Goal: Task Accomplishment & Management: Use online tool/utility

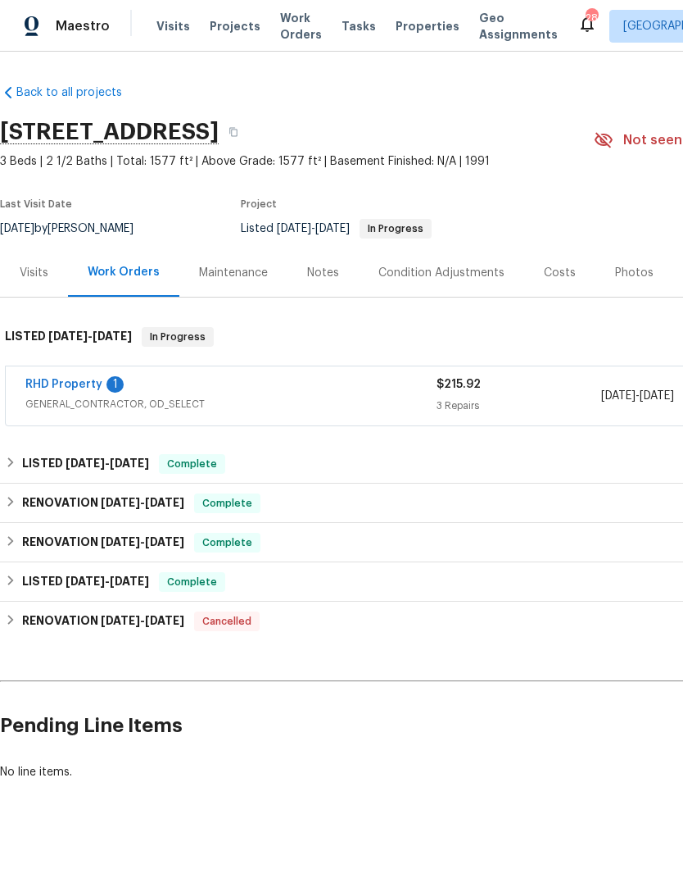
click at [90, 383] on link "RHD Property" at bounding box center [63, 384] width 77 height 11
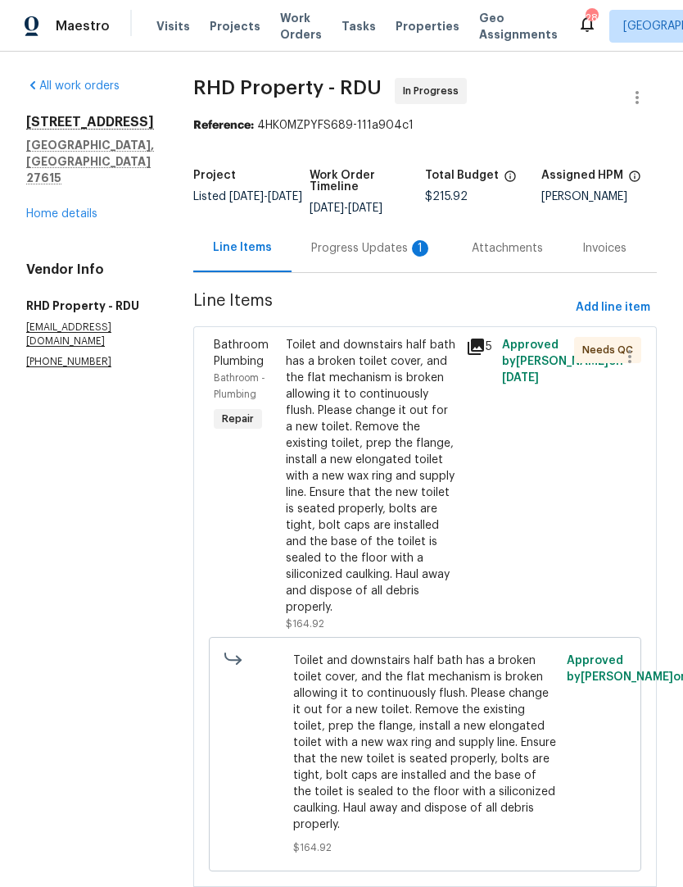
click at [367, 249] on div "Progress Updates 1" at bounding box center [371, 248] width 121 height 16
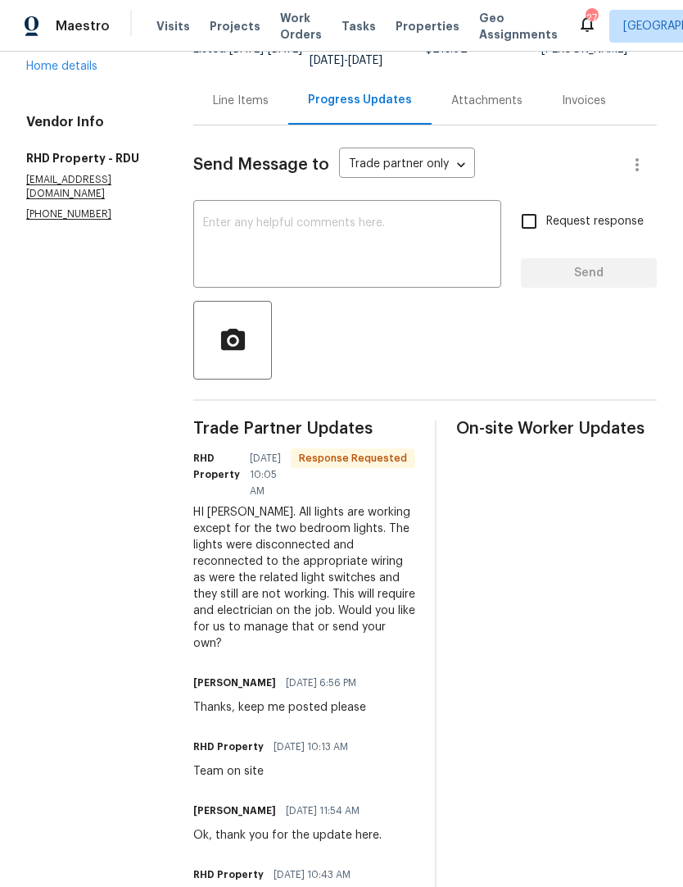
scroll to position [146, 0]
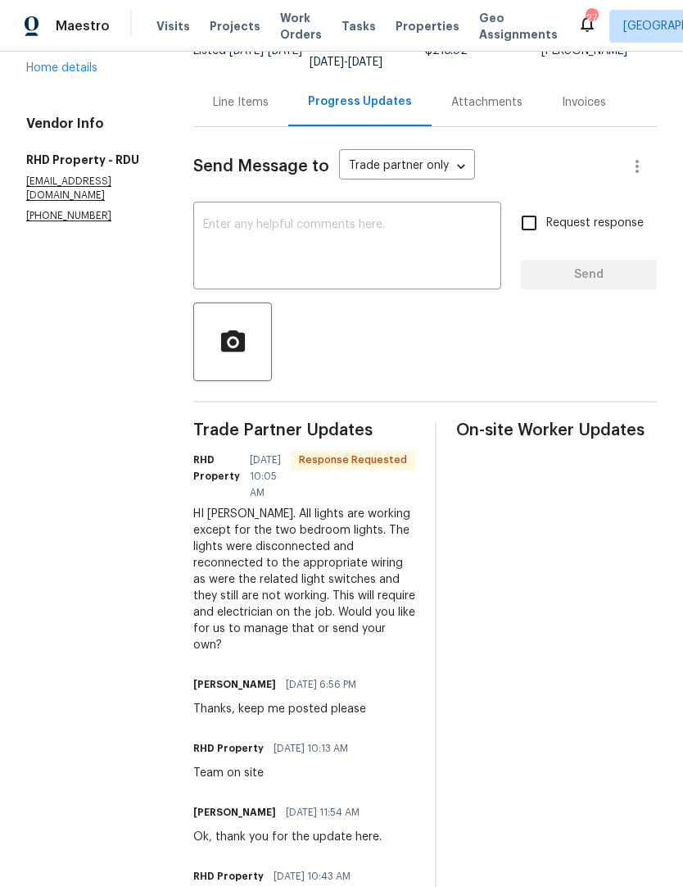
click at [417, 249] on textarea at bounding box center [347, 247] width 288 height 57
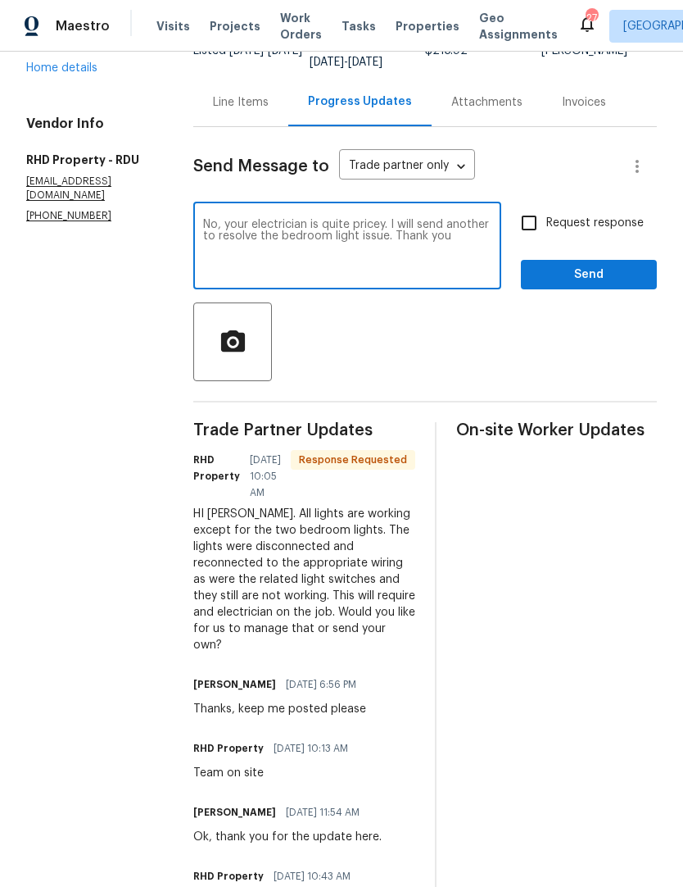
type textarea "No, your electrician is quite pricey. I will send another to resolve the bedroo…"
click at [543, 237] on input "Request response" at bounding box center [529, 223] width 34 height 34
checkbox input "true"
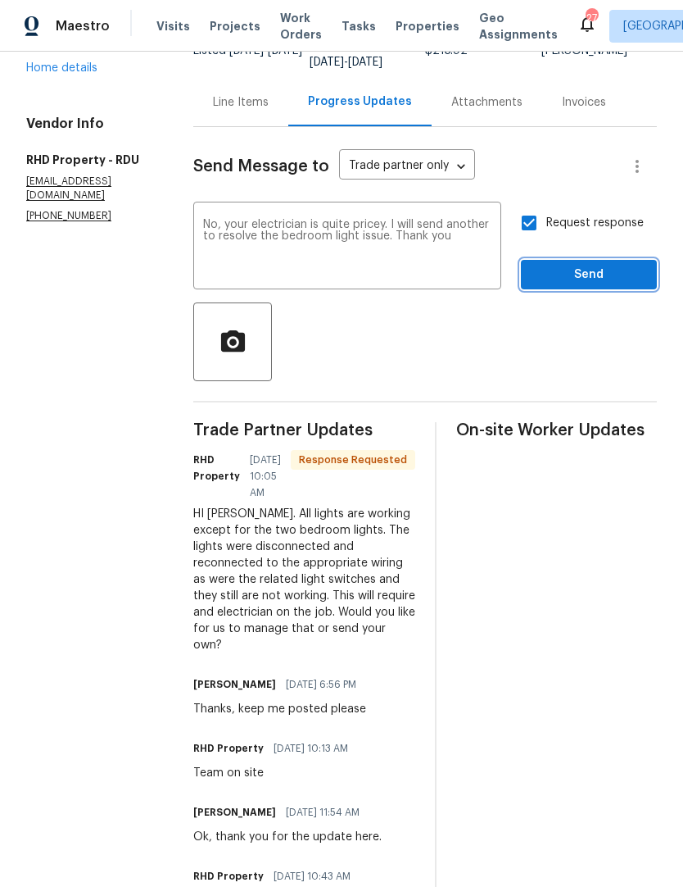
click at [602, 285] on span "Send" at bounding box center [589, 275] width 110 height 20
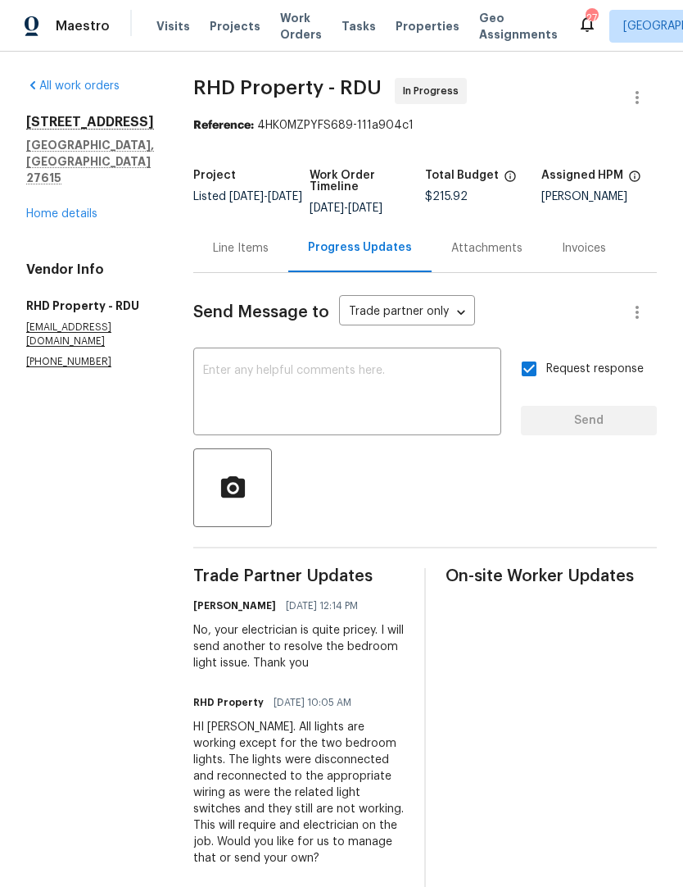
scroll to position [0, 0]
click at [385, 389] on textarea at bounding box center [347, 393] width 288 height 57
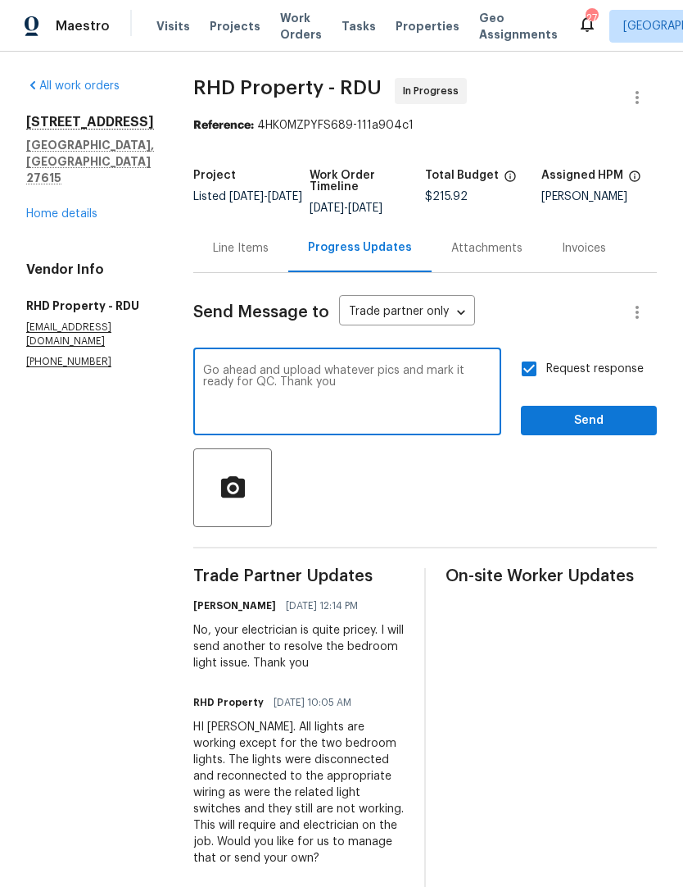
type textarea "Go ahead and upload whatever pics and mark it ready for QC. Thank you"
click at [584, 429] on span "Send" at bounding box center [589, 421] width 110 height 20
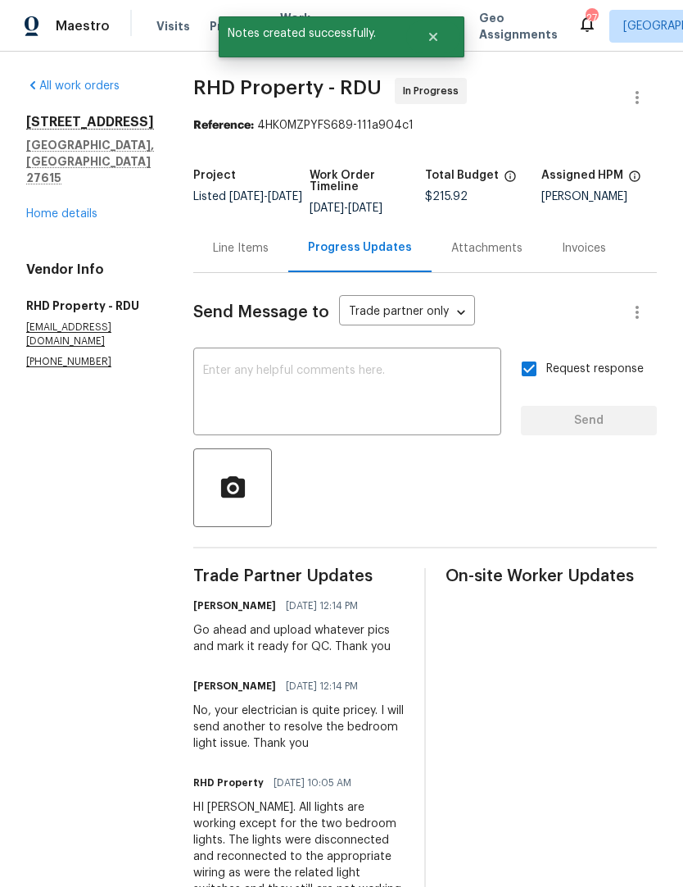
click at [66, 208] on link "Home details" at bounding box center [61, 213] width 71 height 11
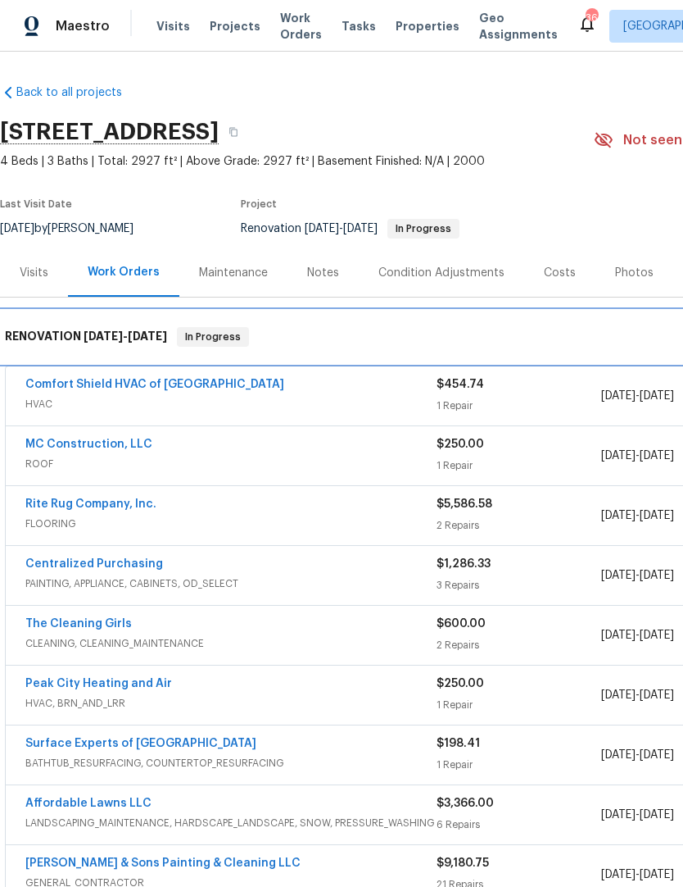
click at [229, 329] on span "In Progress" at bounding box center [213, 337] width 69 height 16
click at [132, 332] on span "8/14/25 - 8/27/25" at bounding box center [126, 335] width 84 height 11
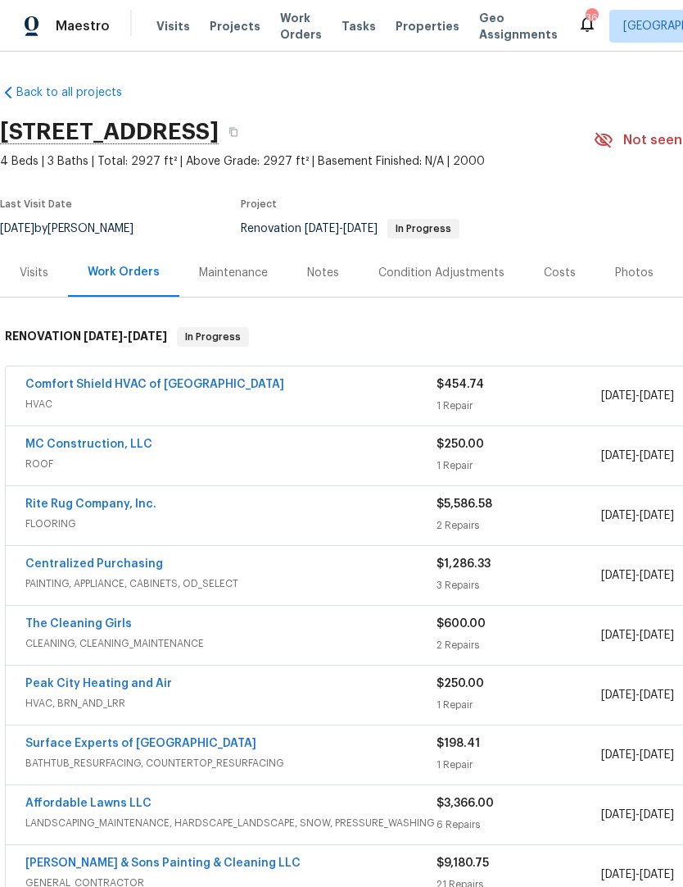
click at [458, 229] on span "In Progress" at bounding box center [423, 229] width 69 height 10
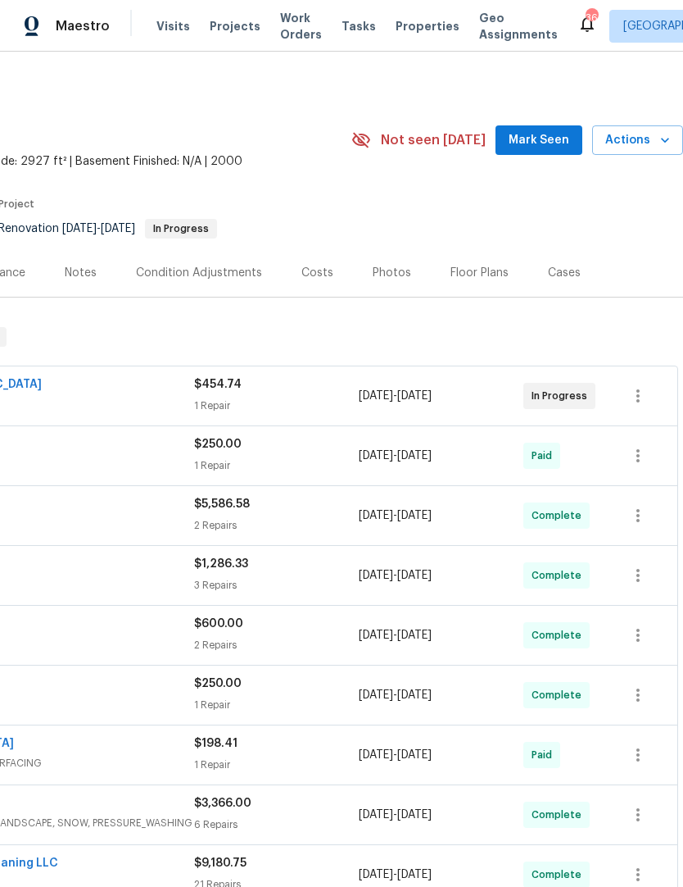
scroll to position [0, 243]
click at [645, 141] on span "Actions" at bounding box center [638, 140] width 65 height 20
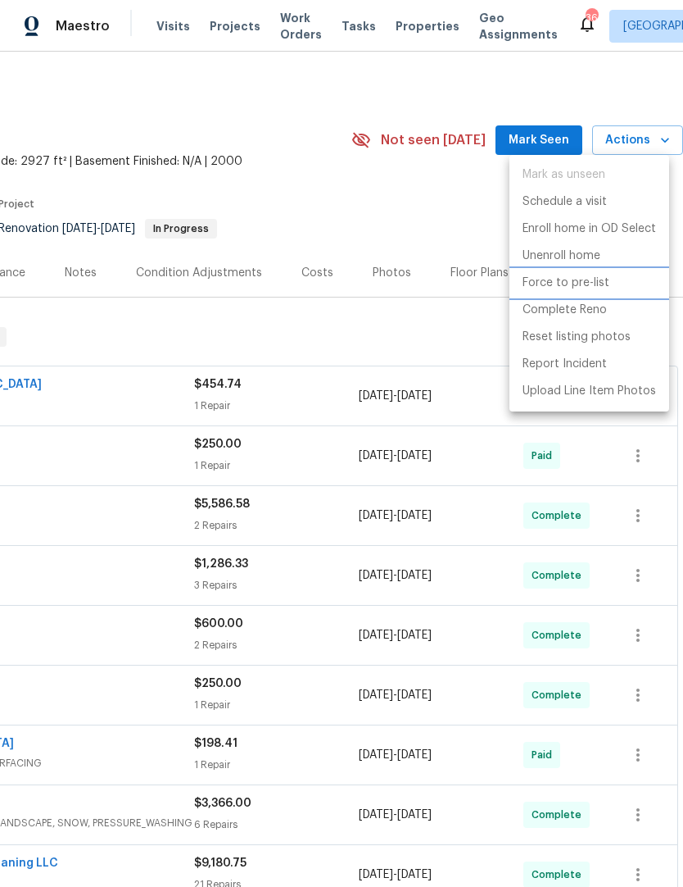
click at [590, 283] on p "Force to pre-list" at bounding box center [566, 283] width 87 height 17
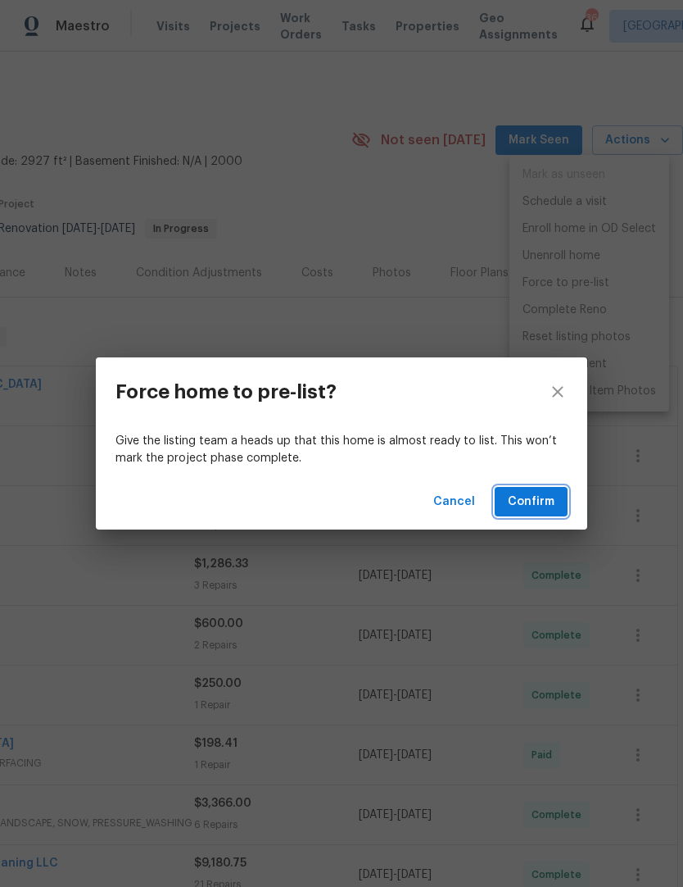
click at [538, 502] on span "Confirm" at bounding box center [531, 502] width 47 height 20
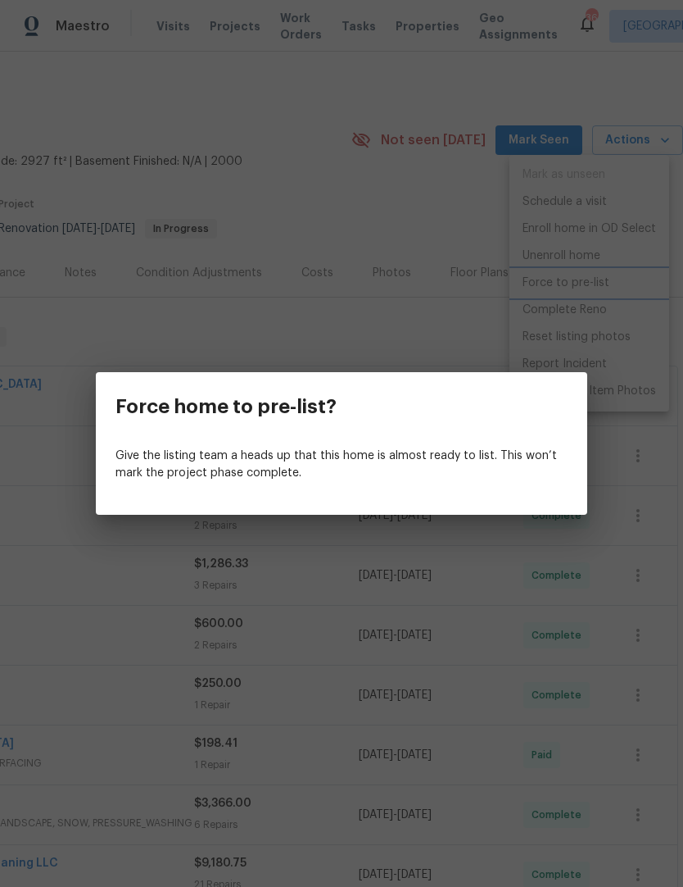
click at [474, 329] on div "Force home to pre-list? Give the listing team a heads up that this home is almo…" at bounding box center [341, 443] width 683 height 887
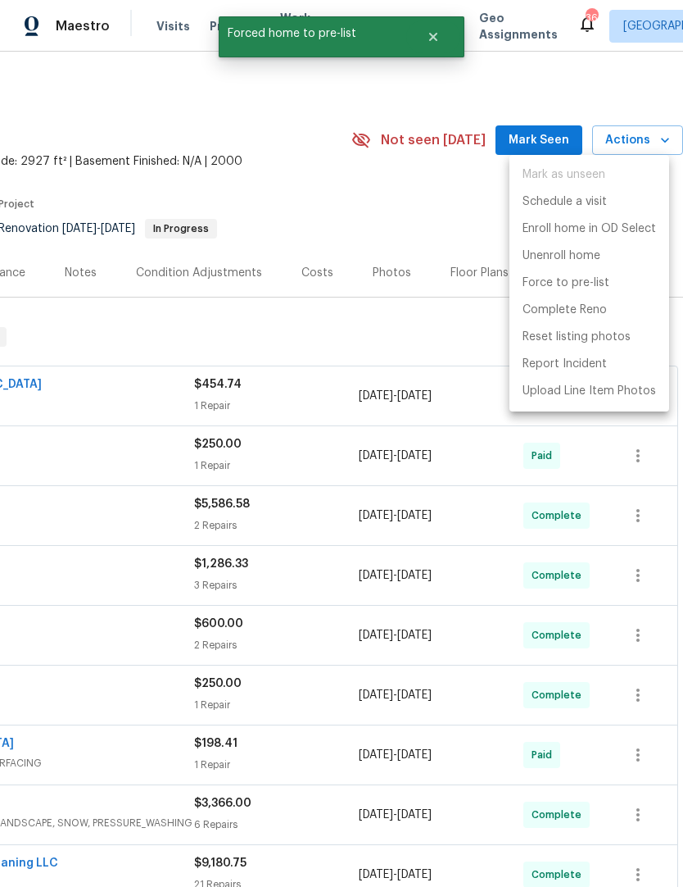
click at [455, 342] on div at bounding box center [341, 443] width 683 height 887
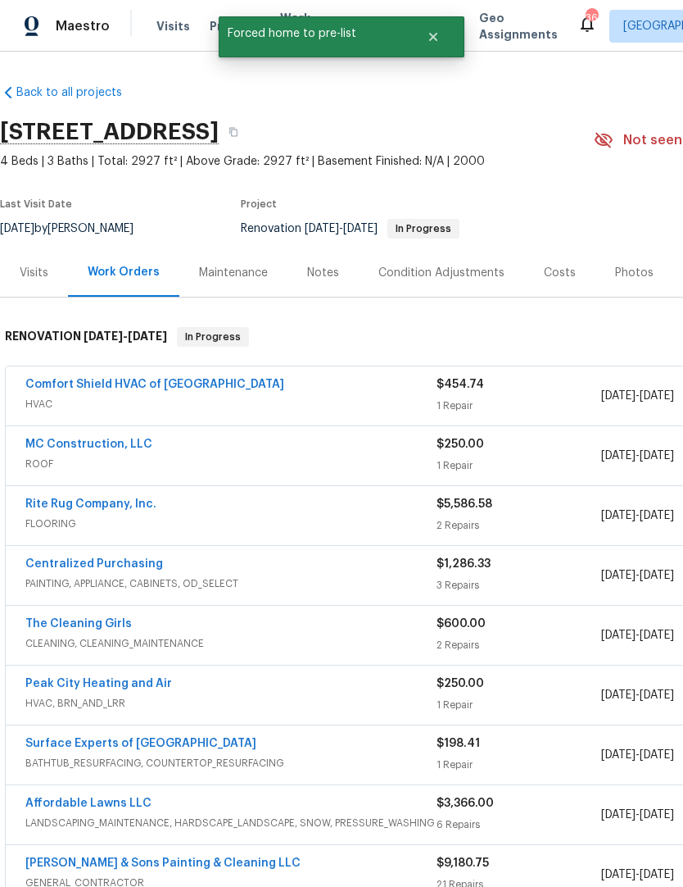
scroll to position [0, 0]
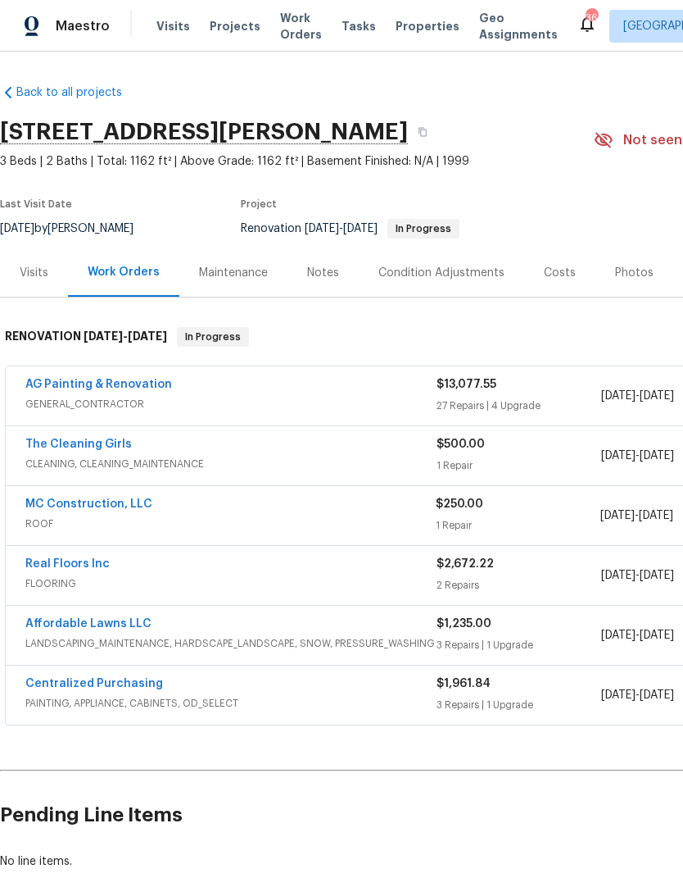
click at [107, 379] on link "AG Painting & Renovation" at bounding box center [98, 384] width 147 height 11
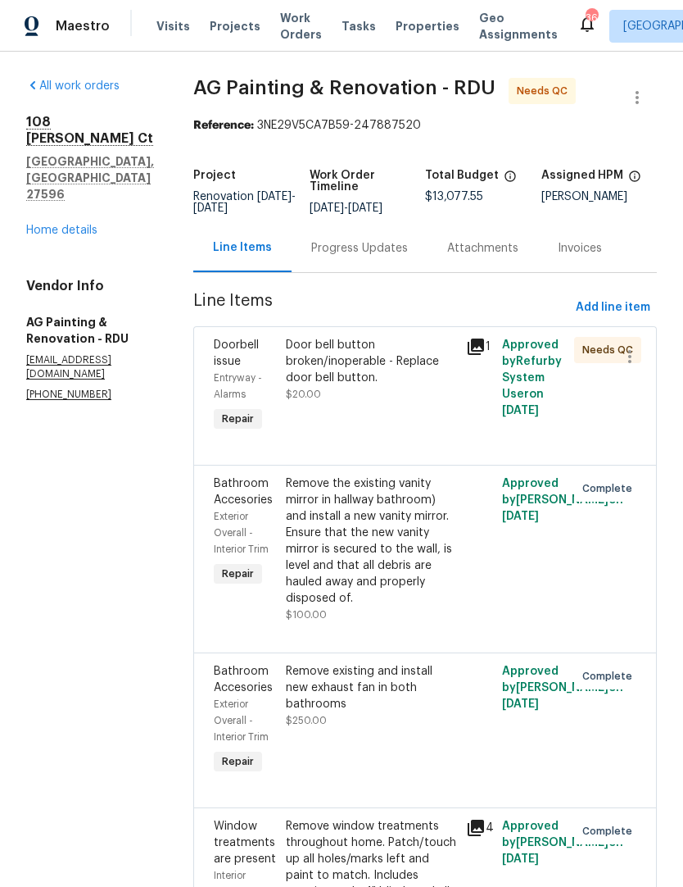
click at [420, 386] on div "Door bell button broken/inoperable - Replace door bell button." at bounding box center [371, 361] width 170 height 49
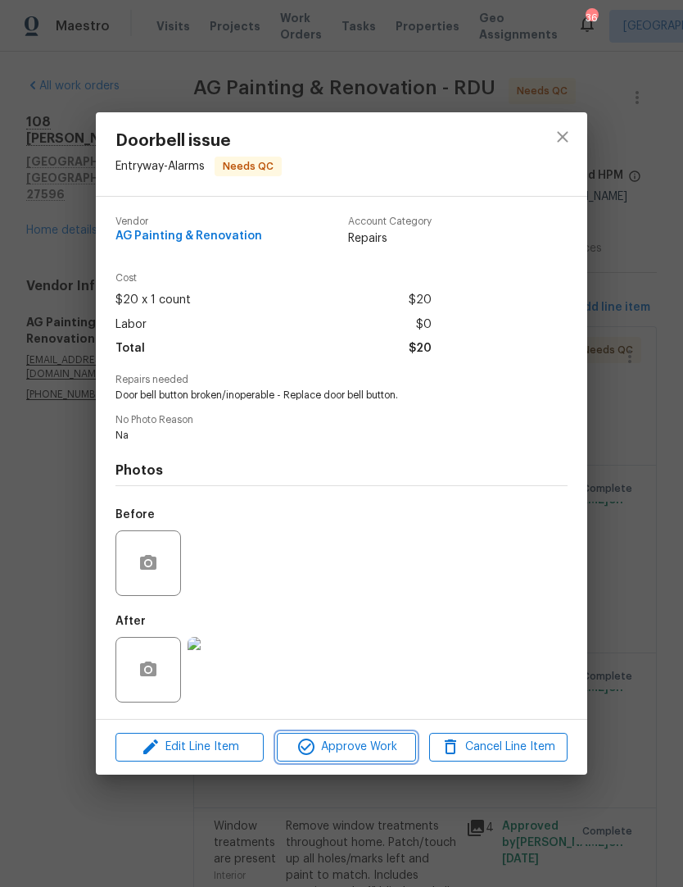
click at [367, 751] on span "Approve Work" at bounding box center [346, 747] width 129 height 20
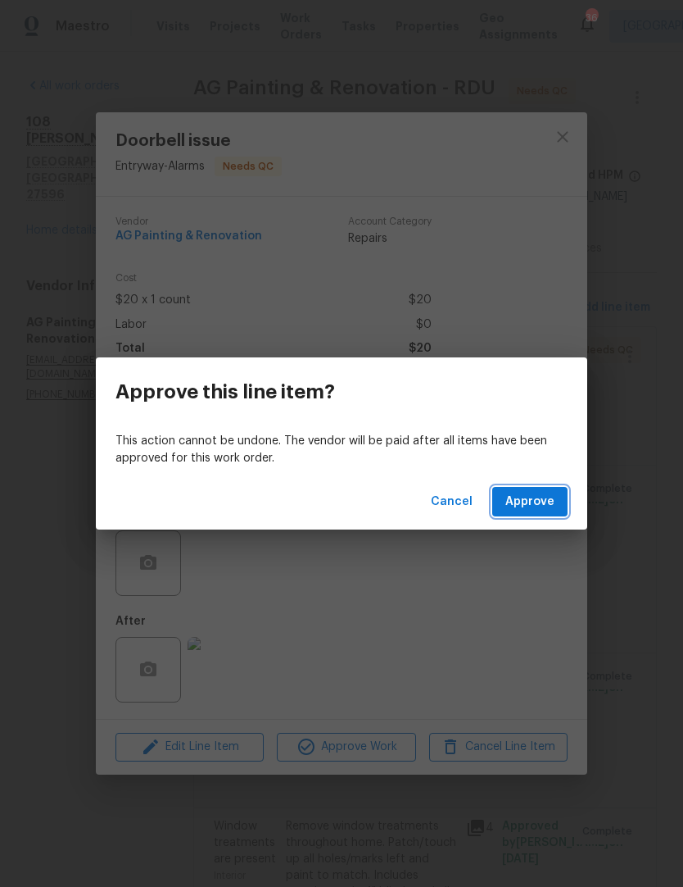
click at [550, 499] on span "Approve" at bounding box center [530, 502] width 49 height 20
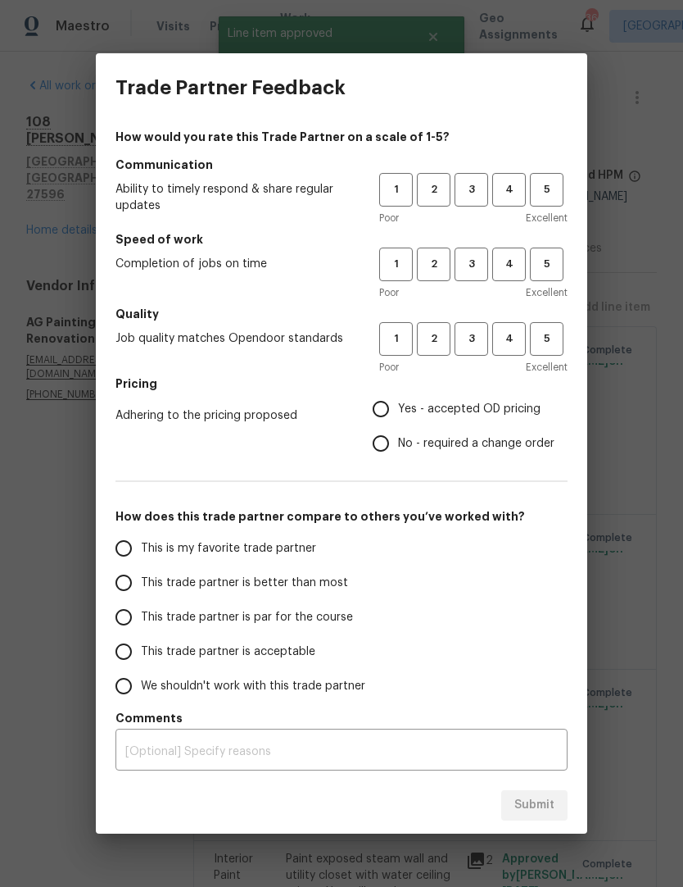
click at [511, 193] on span "4" at bounding box center [509, 189] width 30 height 19
click at [519, 271] on span "4" at bounding box center [509, 264] width 30 height 19
click at [552, 266] on span "5" at bounding box center [547, 264] width 30 height 19
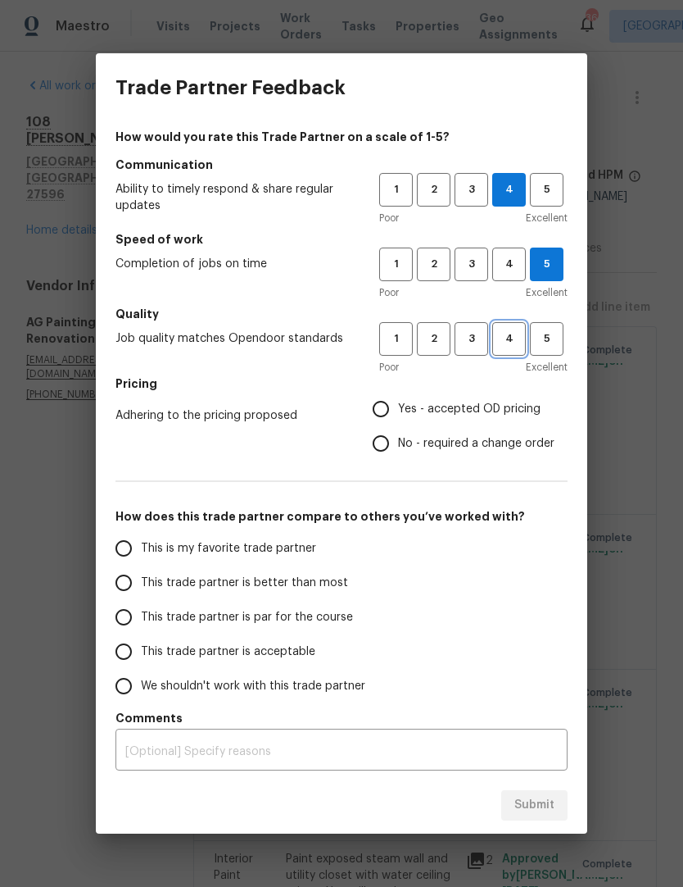
click at [520, 349] on button "4" at bounding box center [510, 339] width 34 height 34
click at [471, 188] on span "3" at bounding box center [471, 189] width 30 height 19
click at [457, 407] on span "Yes - accepted OD pricing" at bounding box center [469, 409] width 143 height 17
click at [398, 407] on input "Yes - accepted OD pricing" at bounding box center [381, 409] width 34 height 34
radio input "true"
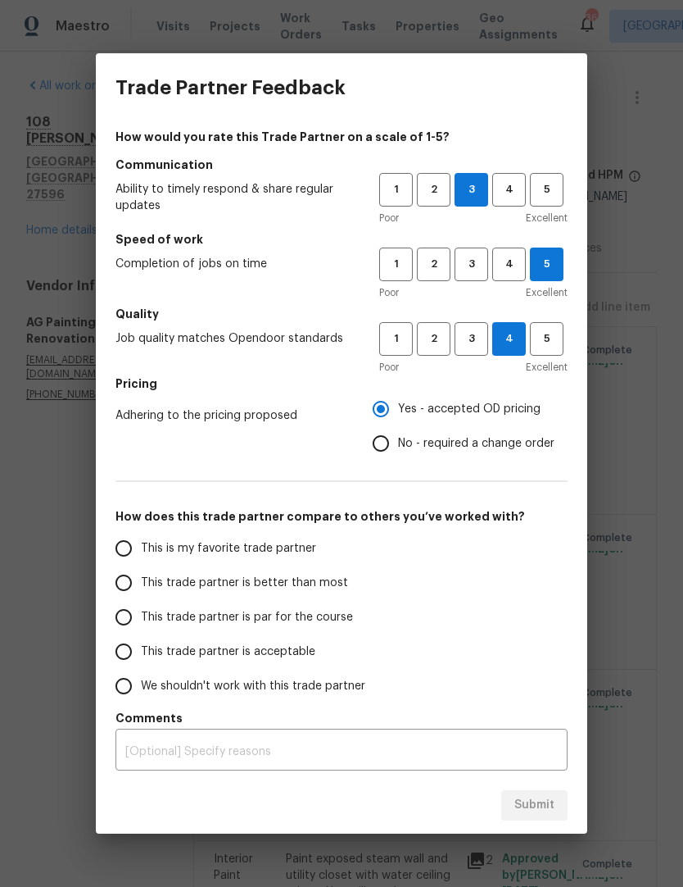
click at [128, 576] on input "This trade partner is better than most" at bounding box center [124, 582] width 34 height 34
click at [544, 802] on span "Submit" at bounding box center [535, 805] width 40 height 20
radio input "true"
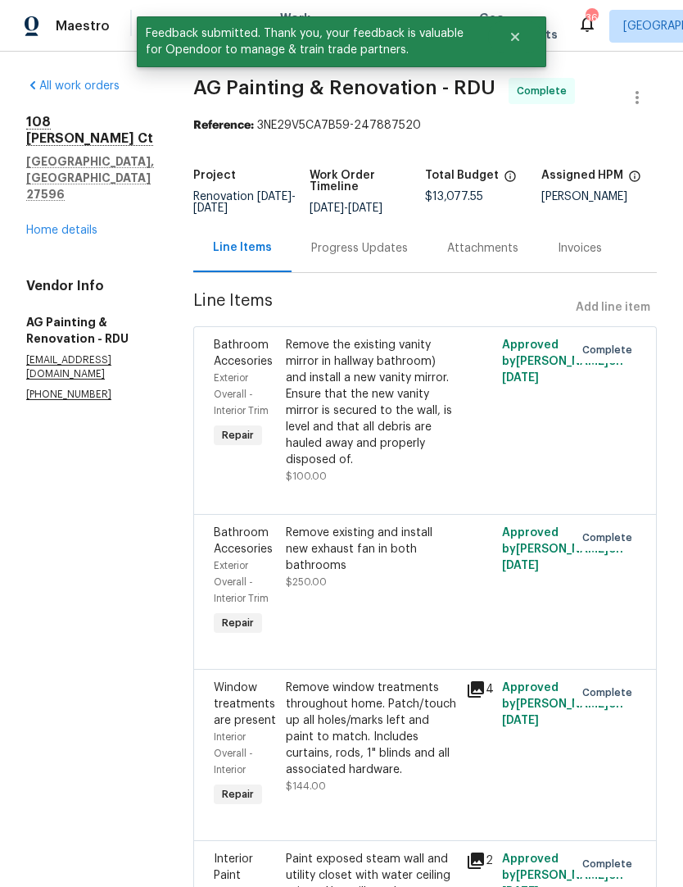
click at [62, 225] on link "Home details" at bounding box center [61, 230] width 71 height 11
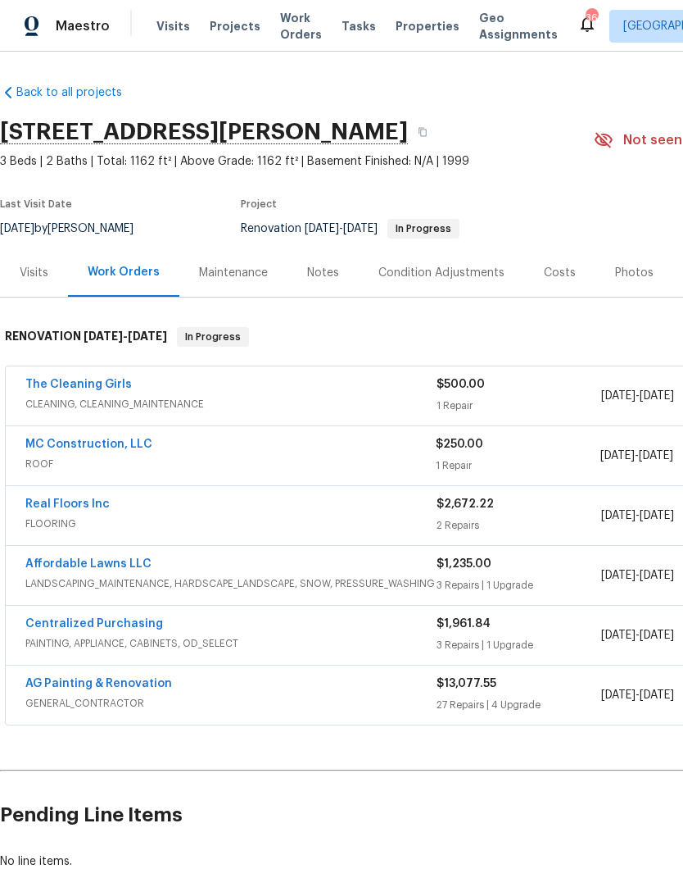
click at [103, 444] on link "MC Construction, LLC" at bounding box center [88, 443] width 127 height 11
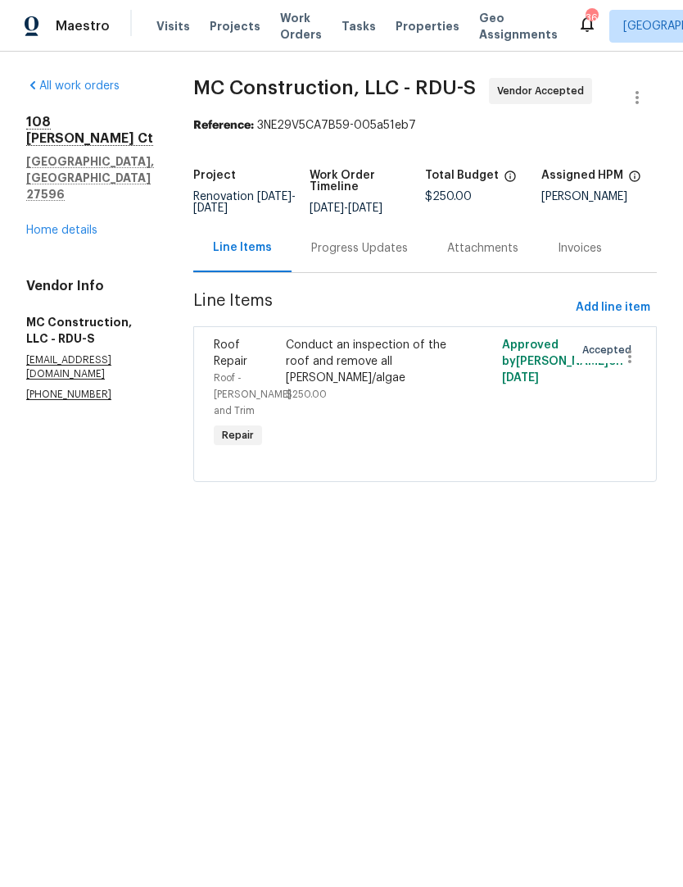
click at [375, 243] on div "Progress Updates" at bounding box center [360, 248] width 136 height 48
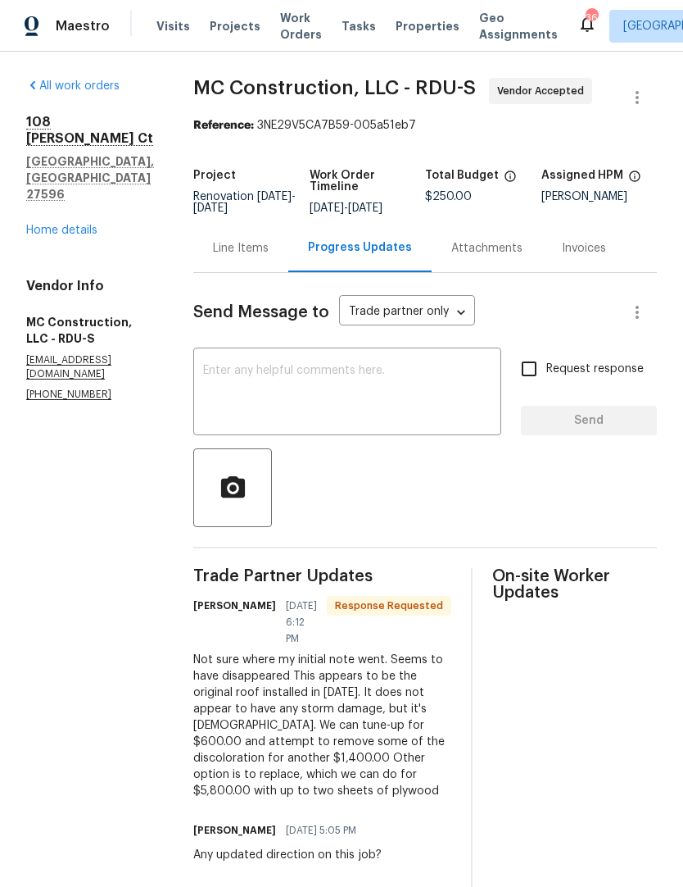
click at [424, 401] on textarea at bounding box center [347, 393] width 288 height 57
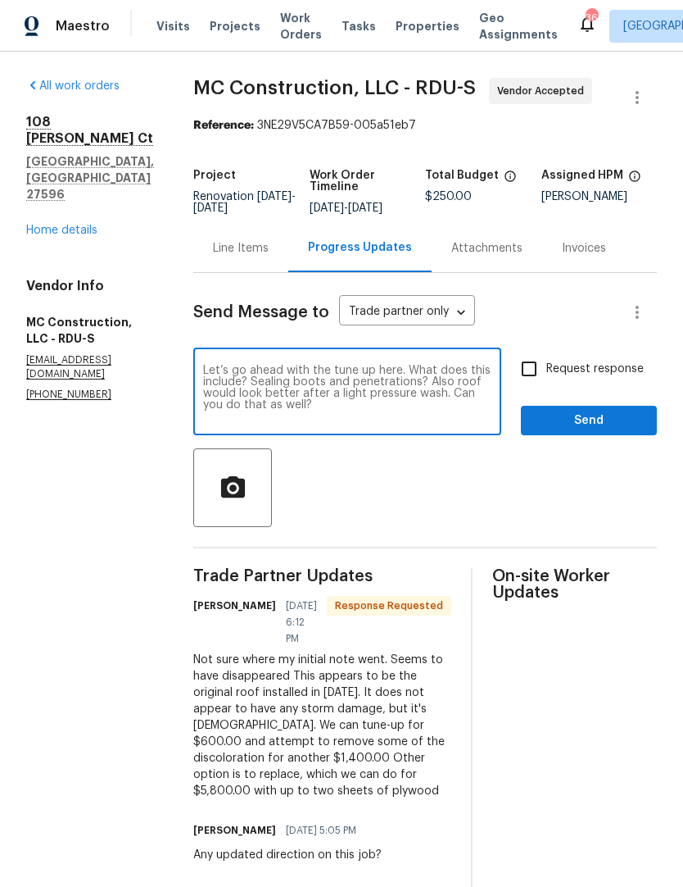
type textarea "Let’s go ahead with the tune up here. What does this include? Sealing boots and…"
click at [536, 370] on input "Request response" at bounding box center [529, 369] width 34 height 34
checkbox input "true"
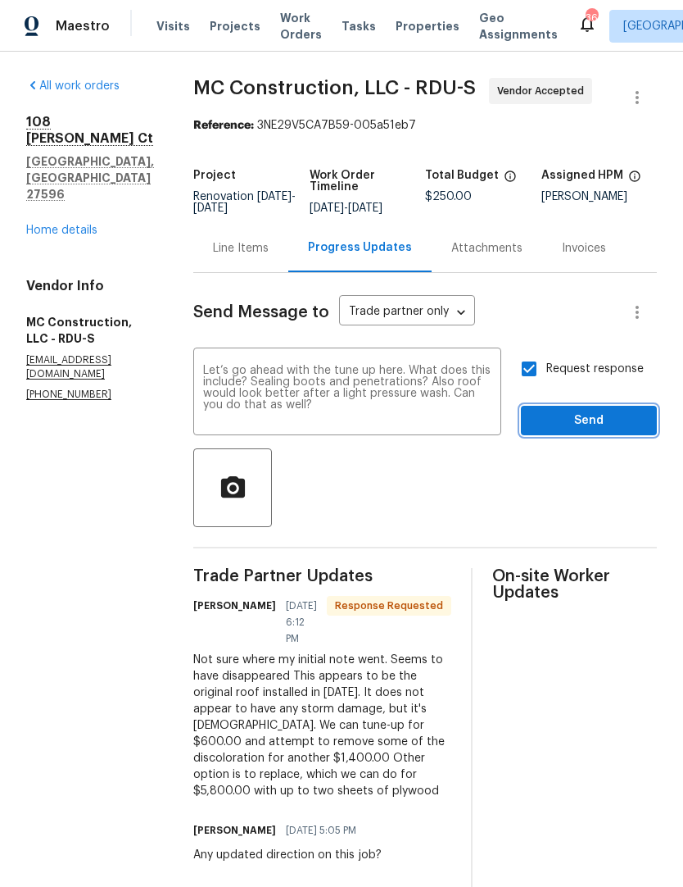
click at [584, 424] on span "Send" at bounding box center [589, 421] width 110 height 20
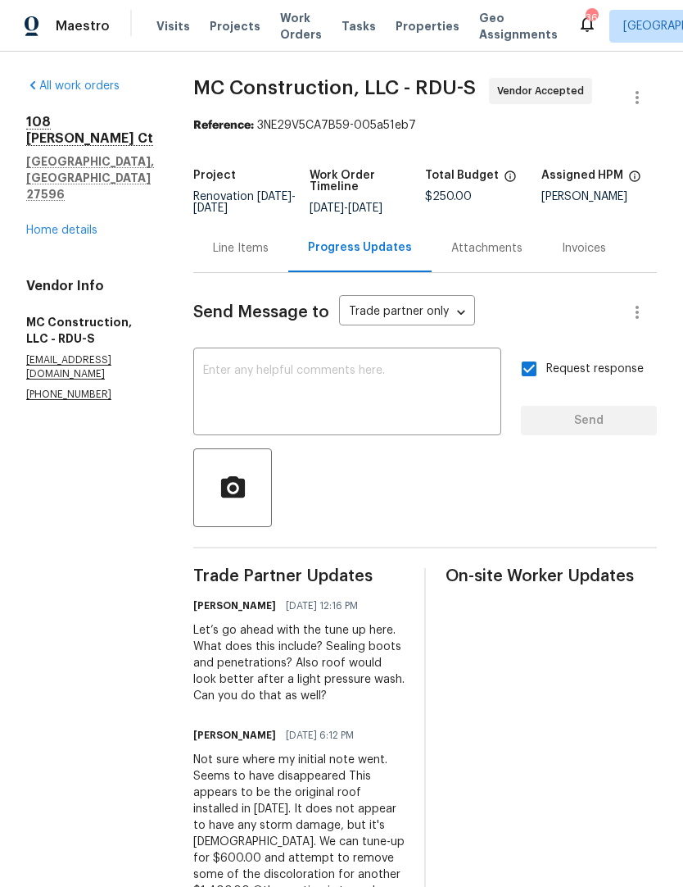
click at [52, 225] on link "Home details" at bounding box center [61, 230] width 71 height 11
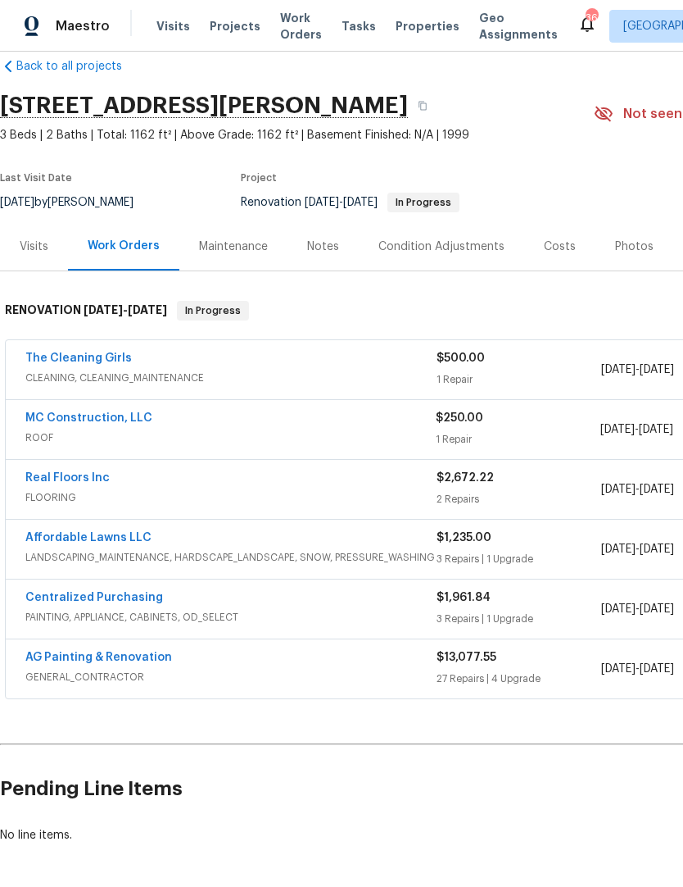
scroll to position [26, 0]
click at [316, 248] on div "Notes" at bounding box center [323, 246] width 32 height 16
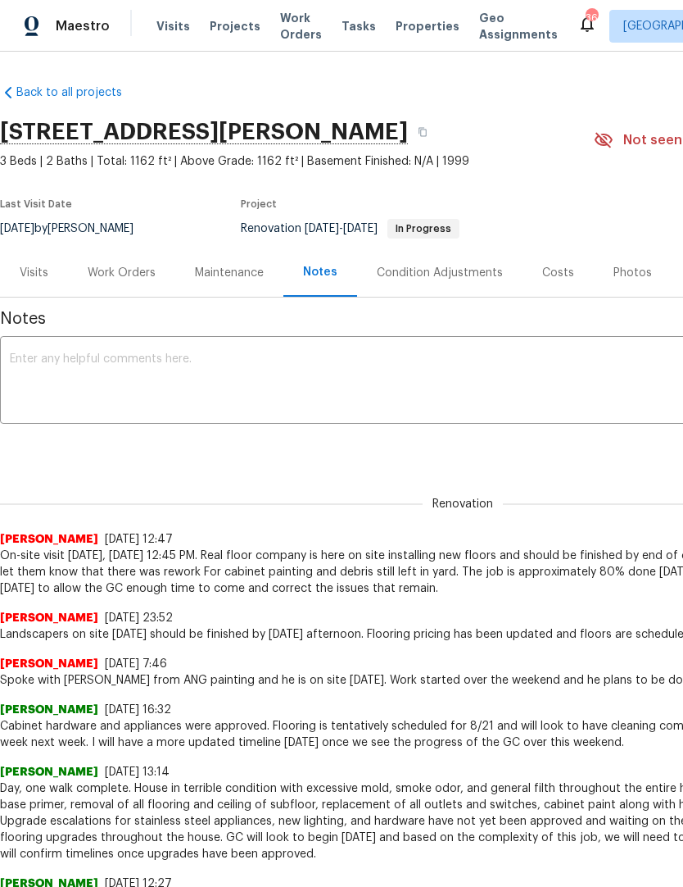
click at [233, 371] on textarea at bounding box center [463, 381] width 906 height 57
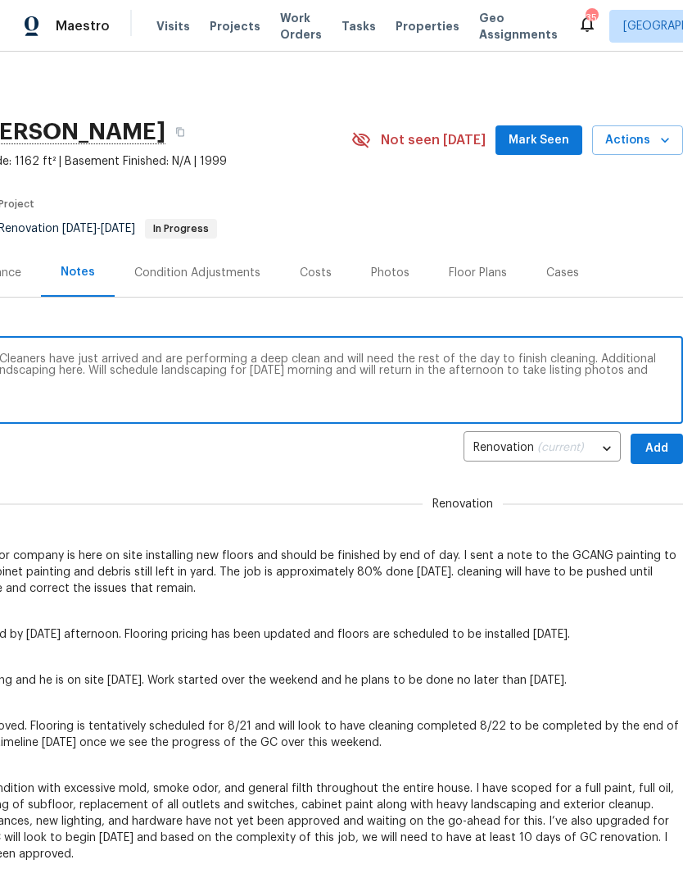
scroll to position [0, 243]
type textarea "On site today, August 26, Tuesday at 12:20 PM. Cleaners have just arrived and a…"
click at [658, 445] on span "Add" at bounding box center [657, 448] width 26 height 20
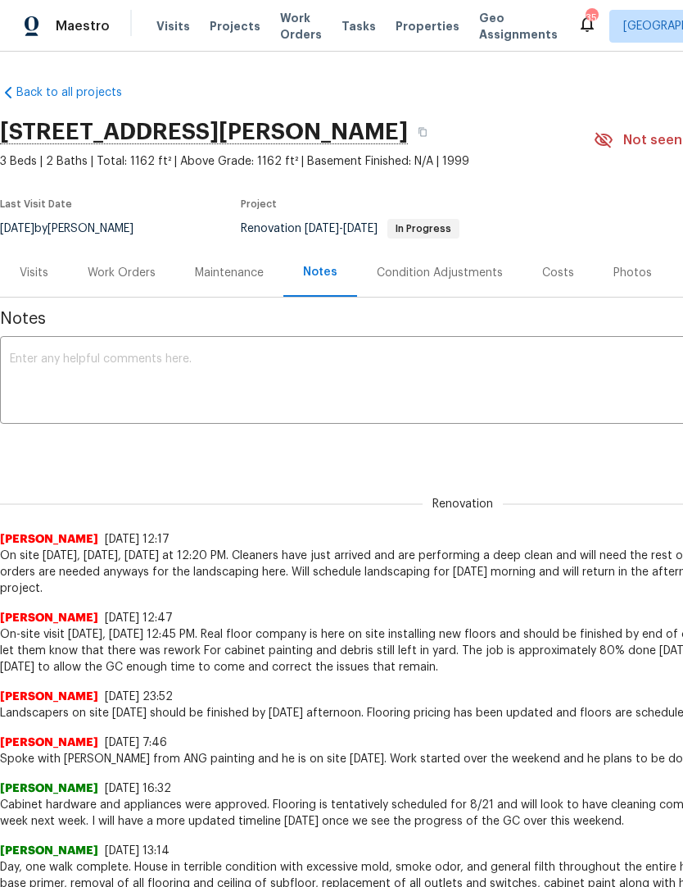
scroll to position [0, 0]
click at [130, 269] on div "Work Orders" at bounding box center [122, 273] width 68 height 16
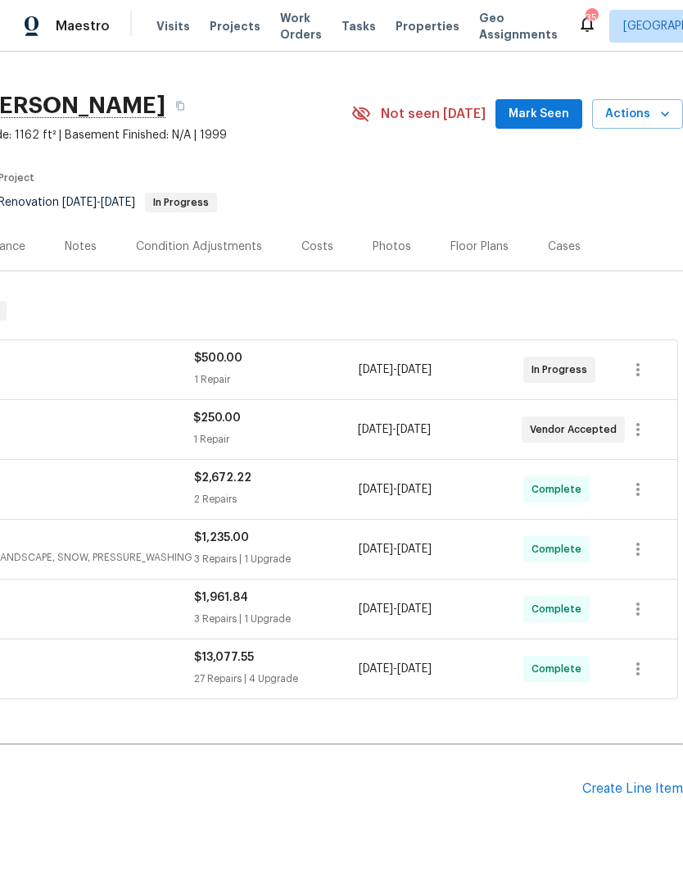
scroll to position [26, 243]
click at [612, 788] on div "Create Line Item" at bounding box center [633, 789] width 101 height 16
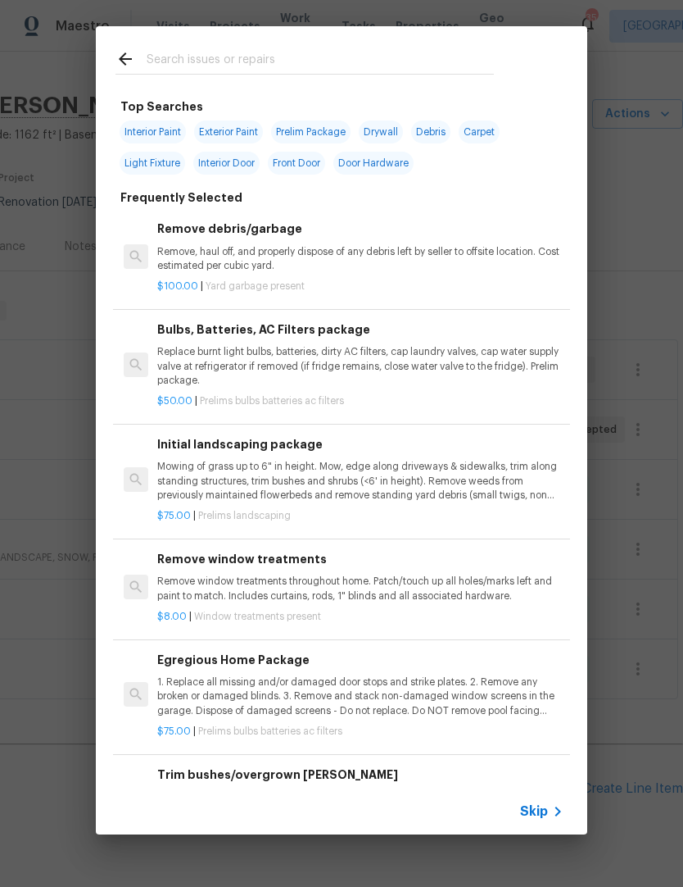
click at [193, 70] on input "text" at bounding box center [320, 61] width 347 height 25
type input "Land"
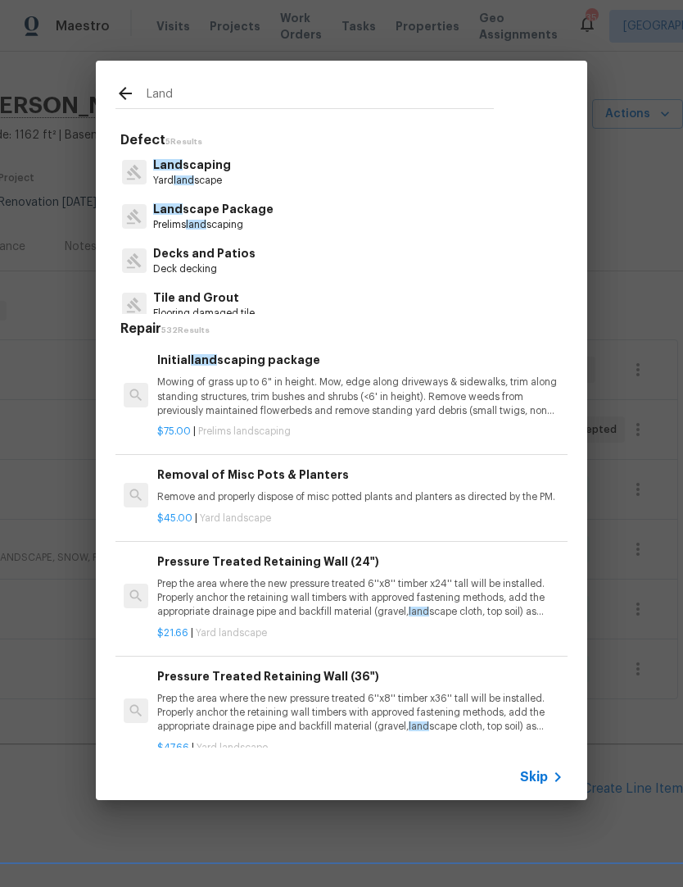
click at [211, 172] on p "Land scaping" at bounding box center [192, 165] width 78 height 17
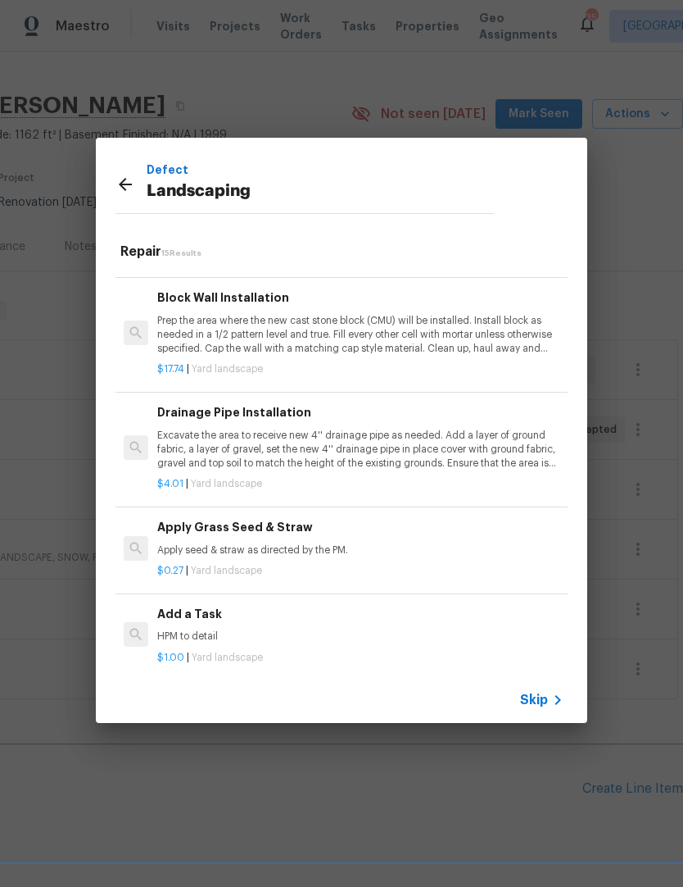
scroll to position [1134, 0]
click at [184, 608] on h6 "Add a Task" at bounding box center [360, 615] width 406 height 18
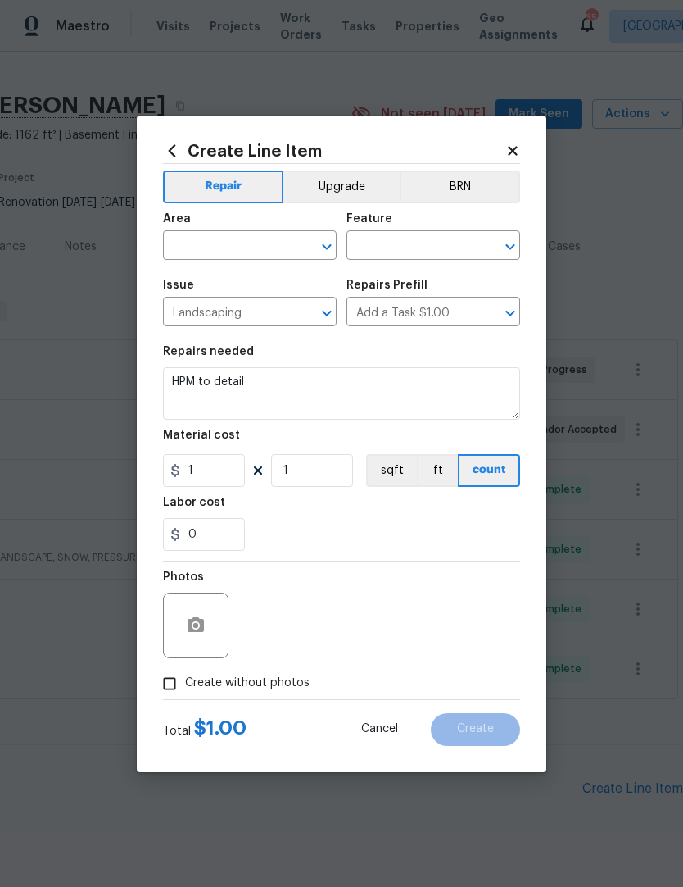
click at [206, 234] on input "text" at bounding box center [227, 246] width 128 height 25
type input "y"
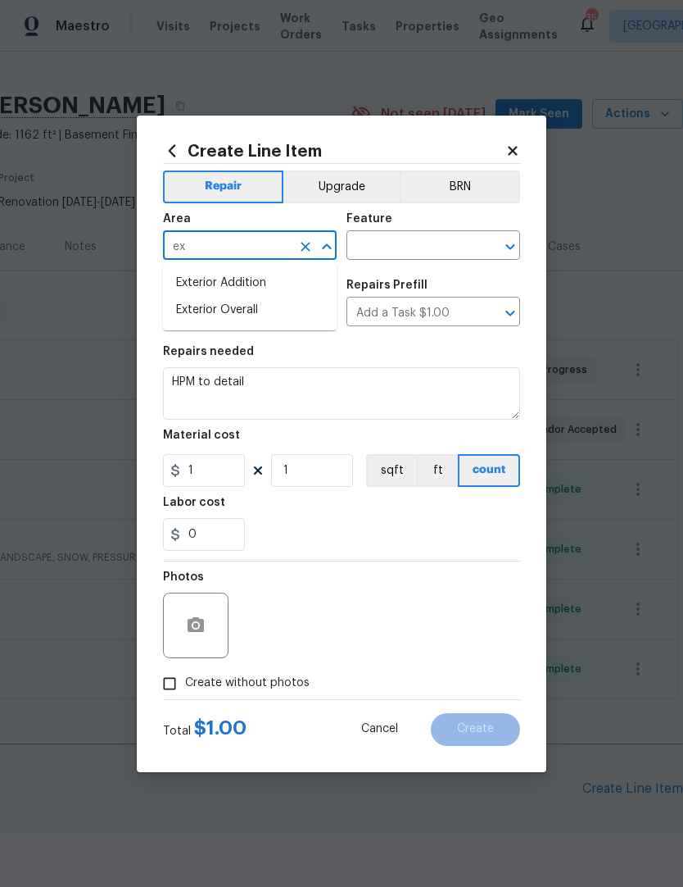
click at [220, 308] on li "Exterior Overall" at bounding box center [250, 310] width 174 height 27
type input "Exterior Overall"
click at [406, 224] on div "Feature" at bounding box center [434, 223] width 174 height 21
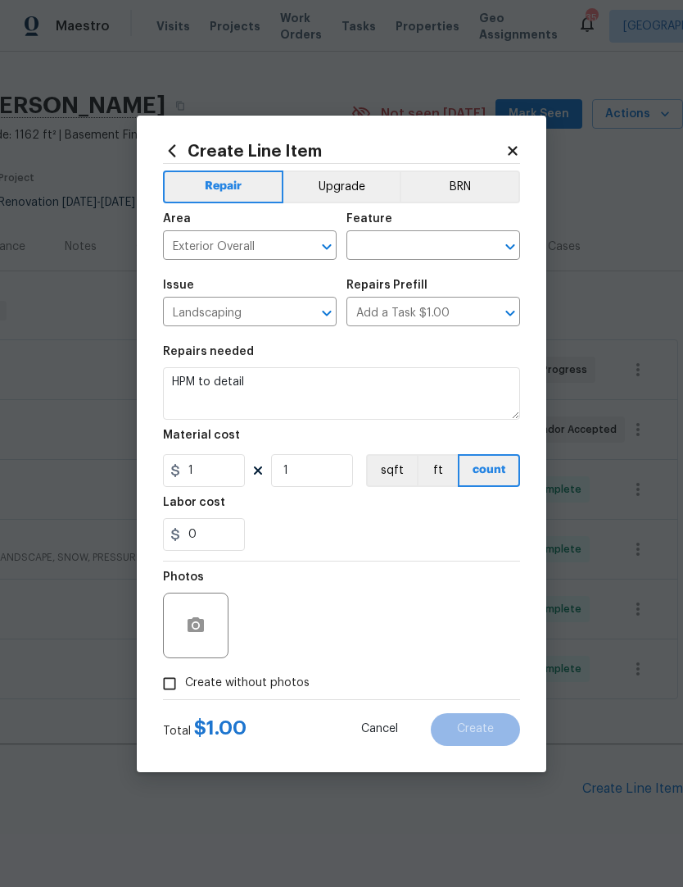
click at [425, 243] on input "text" at bounding box center [411, 246] width 128 height 25
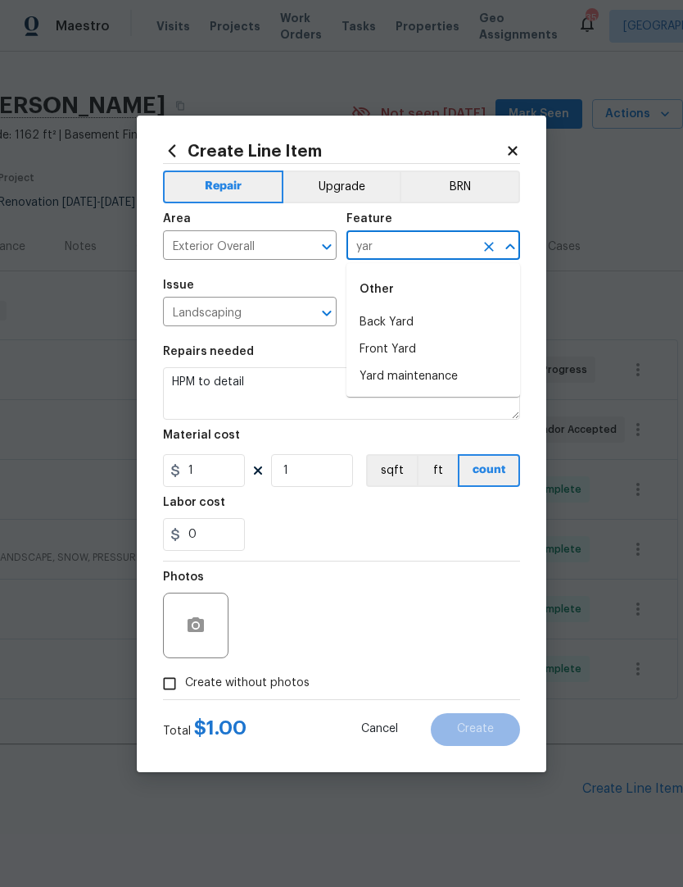
click at [426, 375] on li "Yard maintenance" at bounding box center [434, 376] width 174 height 27
type input "Yard maintenance"
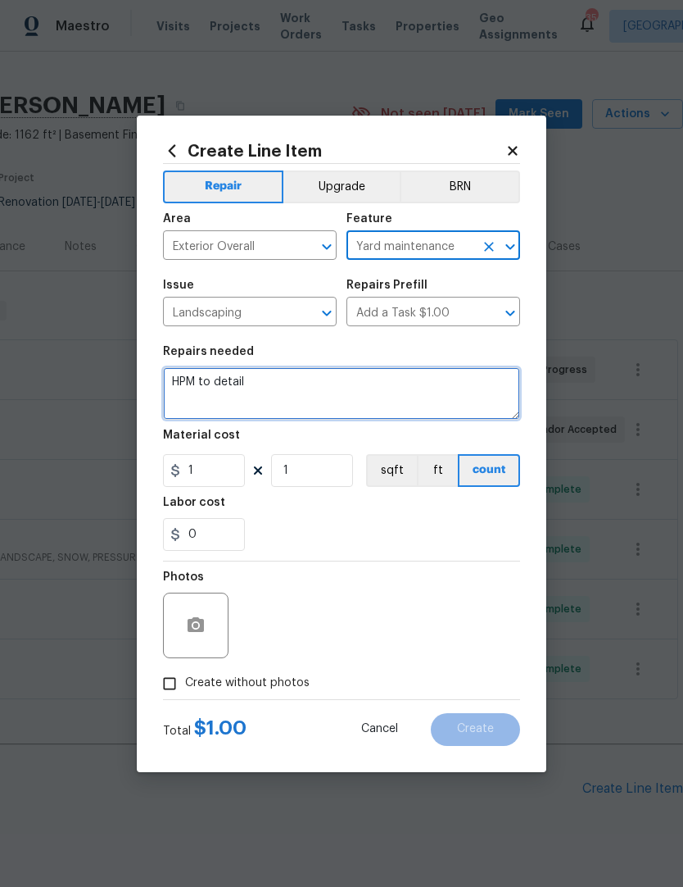
click at [266, 382] on textarea "HPM to detail" at bounding box center [341, 393] width 357 height 52
type textarea "H"
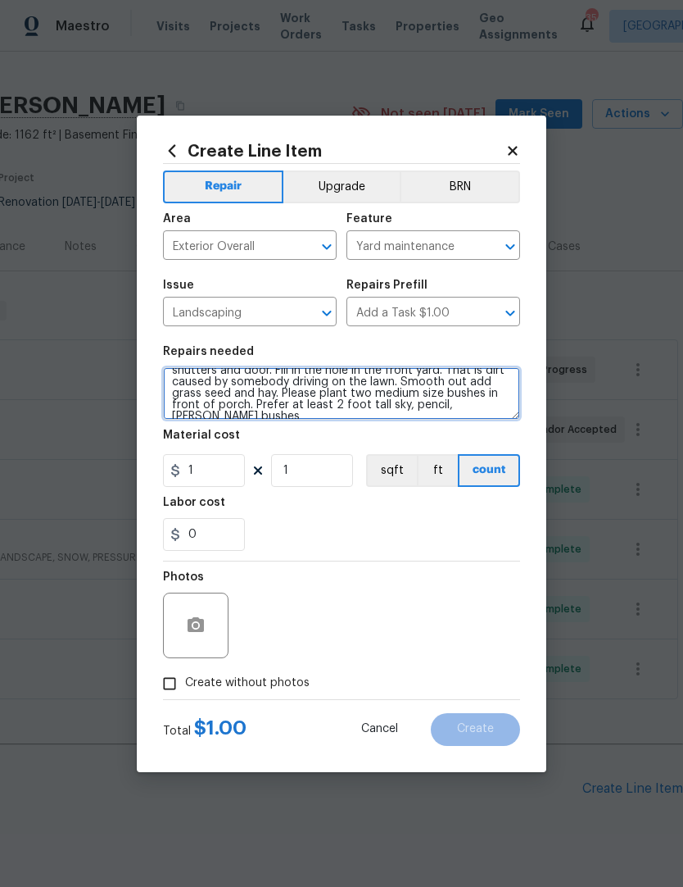
scroll to position [92, 0]
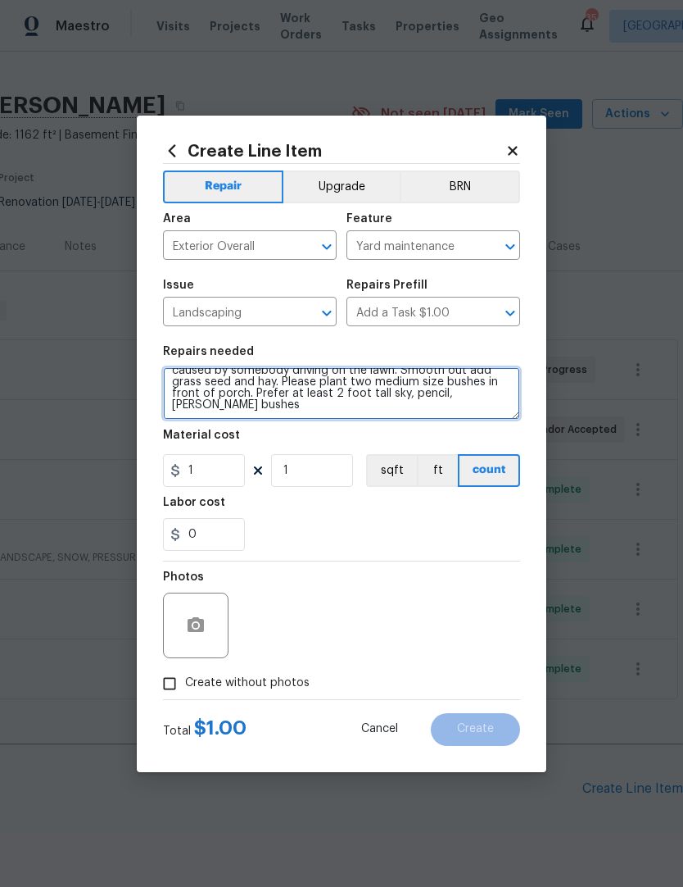
type textarea "Remove all the leaves from around the property. Remove pile of ash and burned l…"
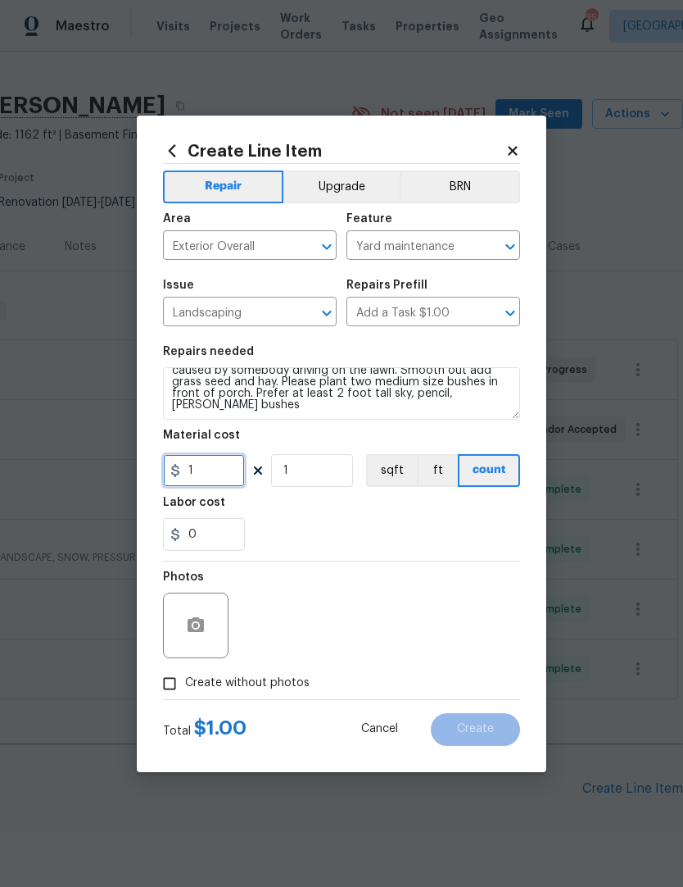
click at [211, 472] on input "1" at bounding box center [204, 470] width 82 height 33
click at [302, 523] on div "0" at bounding box center [341, 534] width 357 height 33
click at [216, 473] on input "1000" at bounding box center [204, 470] width 82 height 33
type input "650"
click at [278, 524] on div "0" at bounding box center [341, 534] width 357 height 33
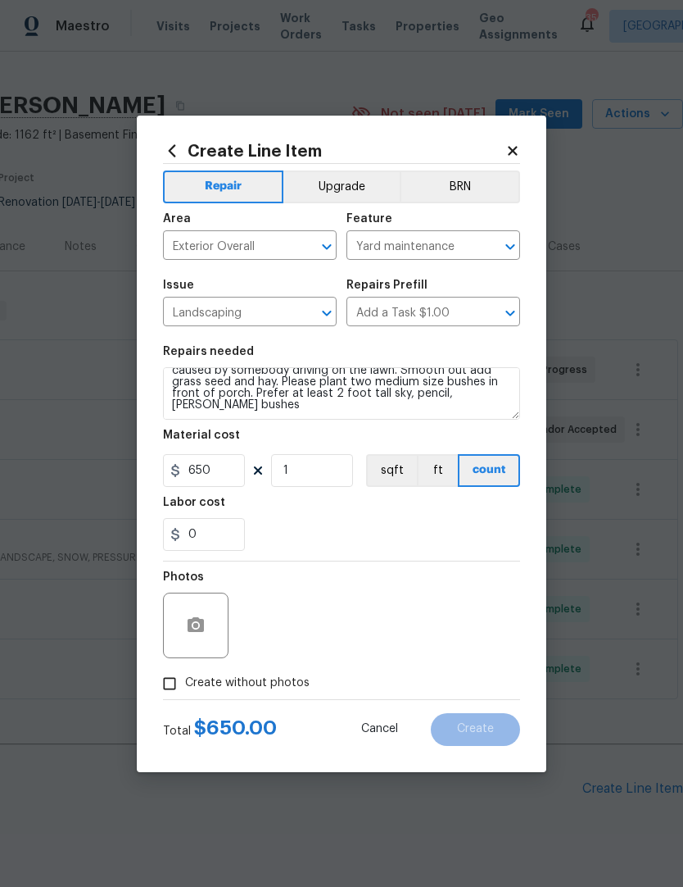
click at [162, 680] on input "Create without photos" at bounding box center [169, 683] width 31 height 31
checkbox input "true"
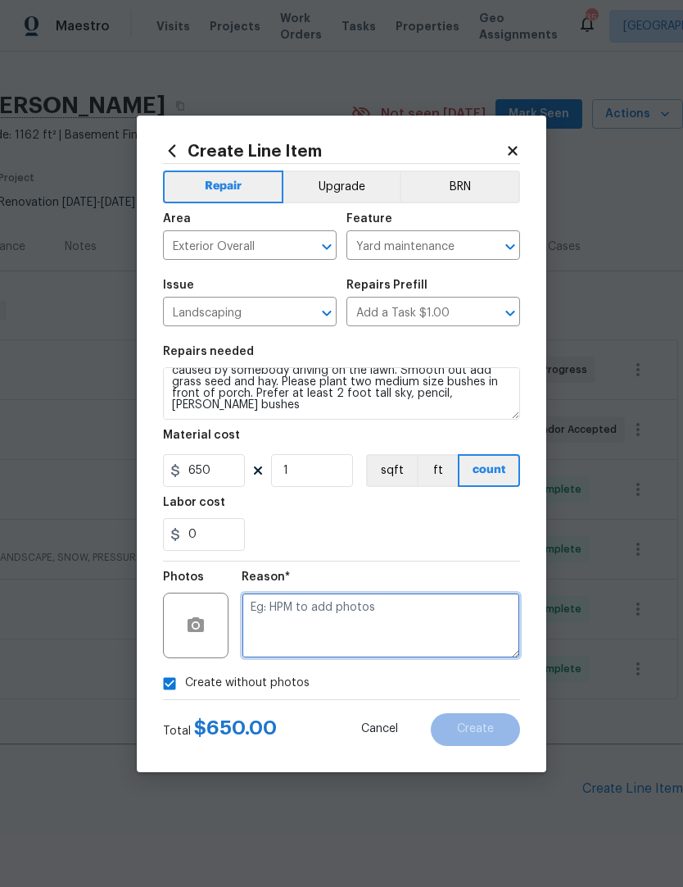
click at [275, 623] on textarea at bounding box center [381, 626] width 279 height 66
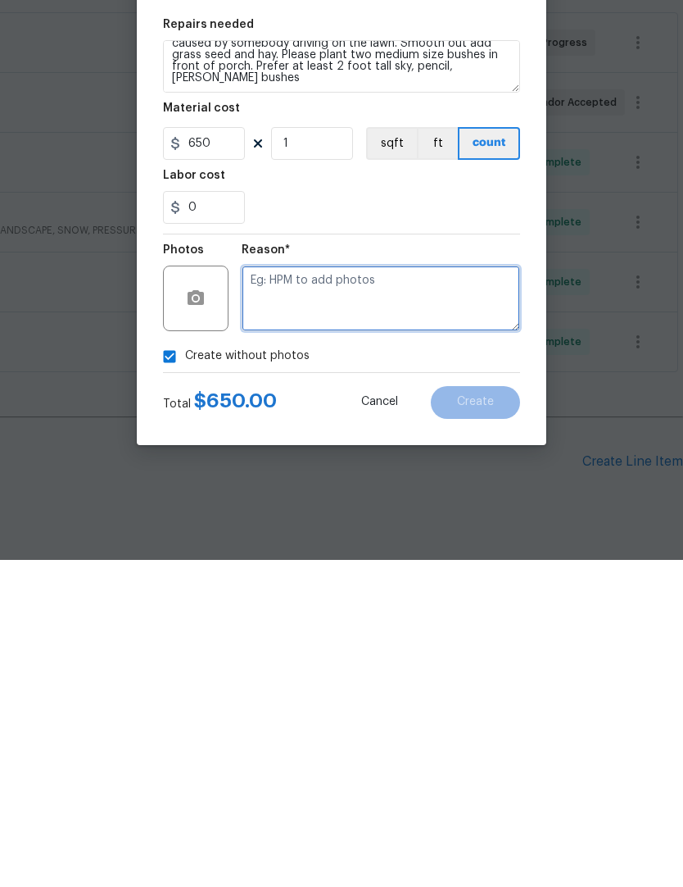
type textarea "N"
type textarea "Add later"
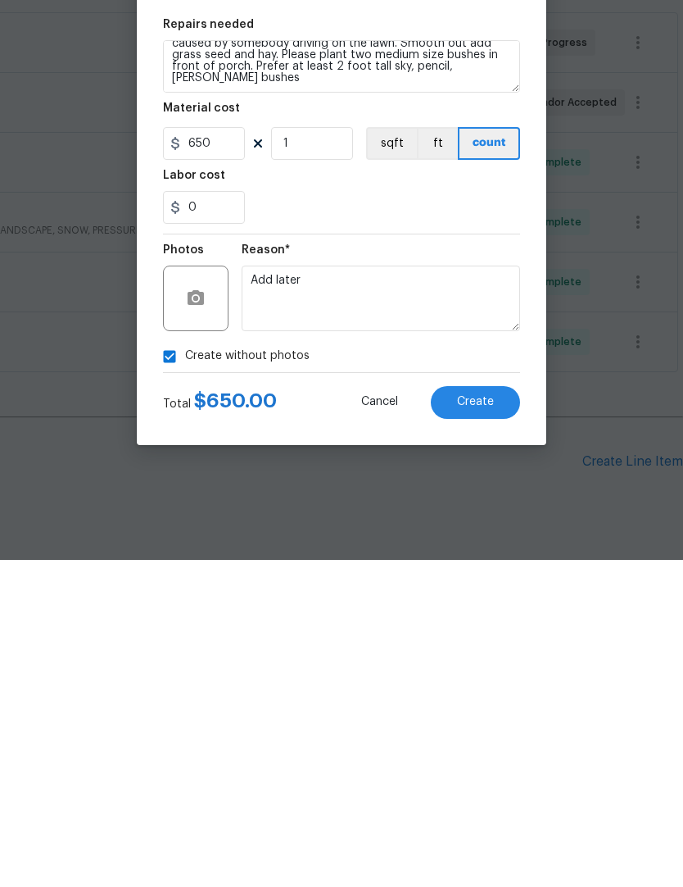
click at [479, 723] on span "Create" at bounding box center [475, 729] width 37 height 12
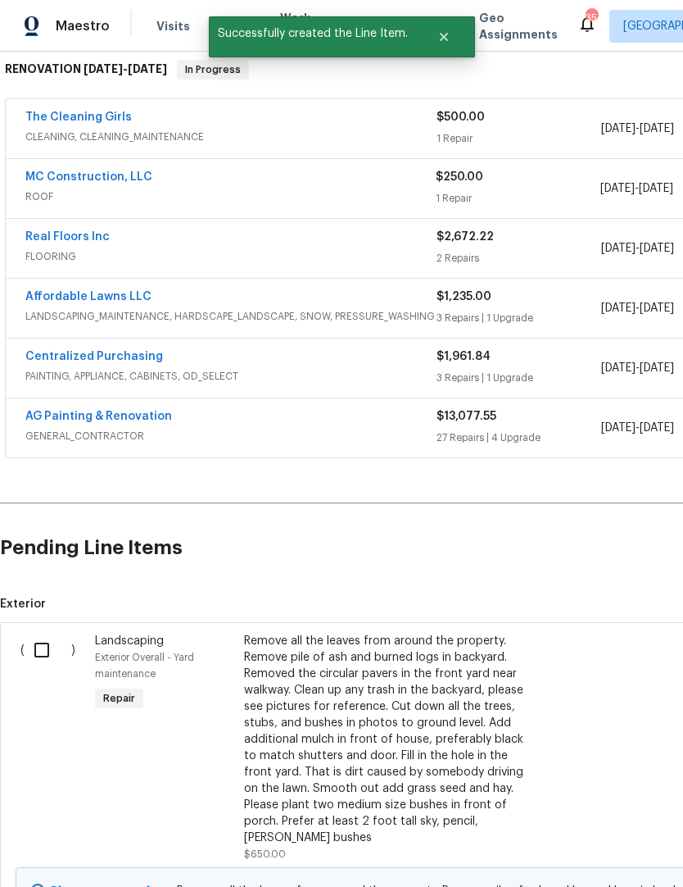
scroll to position [267, 0]
click at [50, 633] on input "checkbox" at bounding box center [48, 650] width 47 height 34
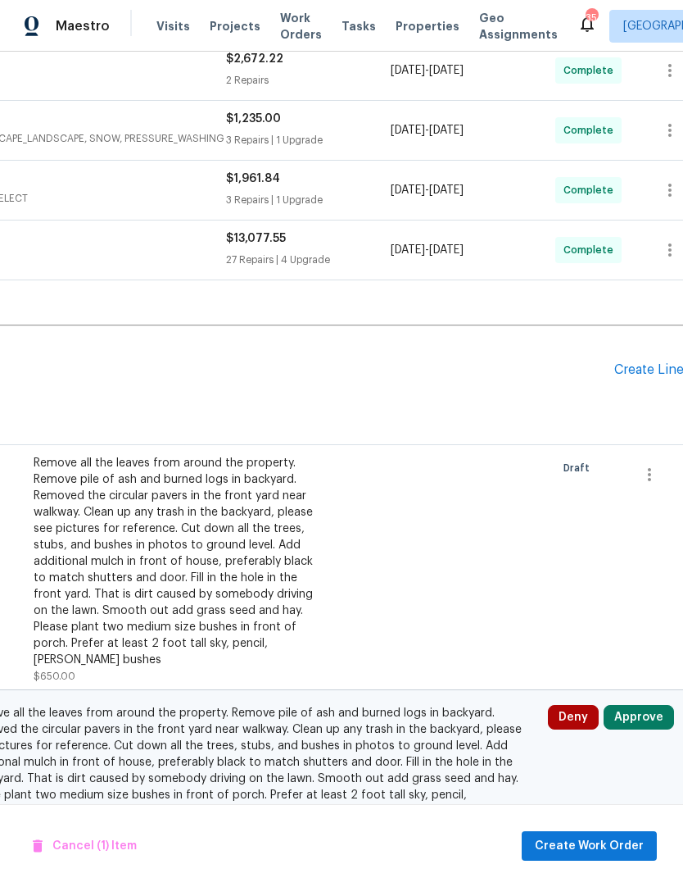
scroll to position [443, 211]
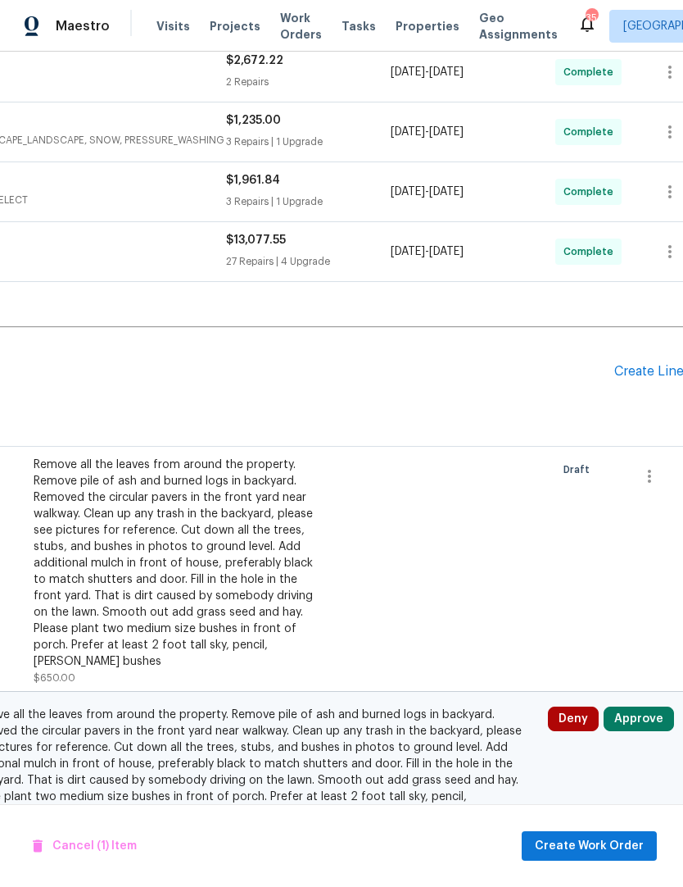
click at [646, 706] on button "Approve" at bounding box center [639, 718] width 70 height 25
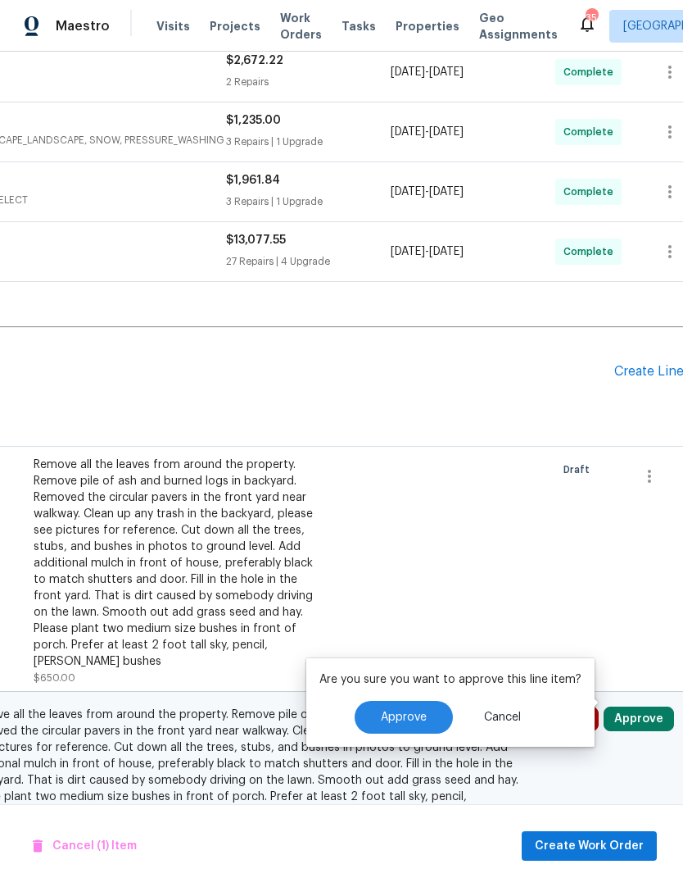
click at [415, 711] on span "Approve" at bounding box center [404, 717] width 46 height 12
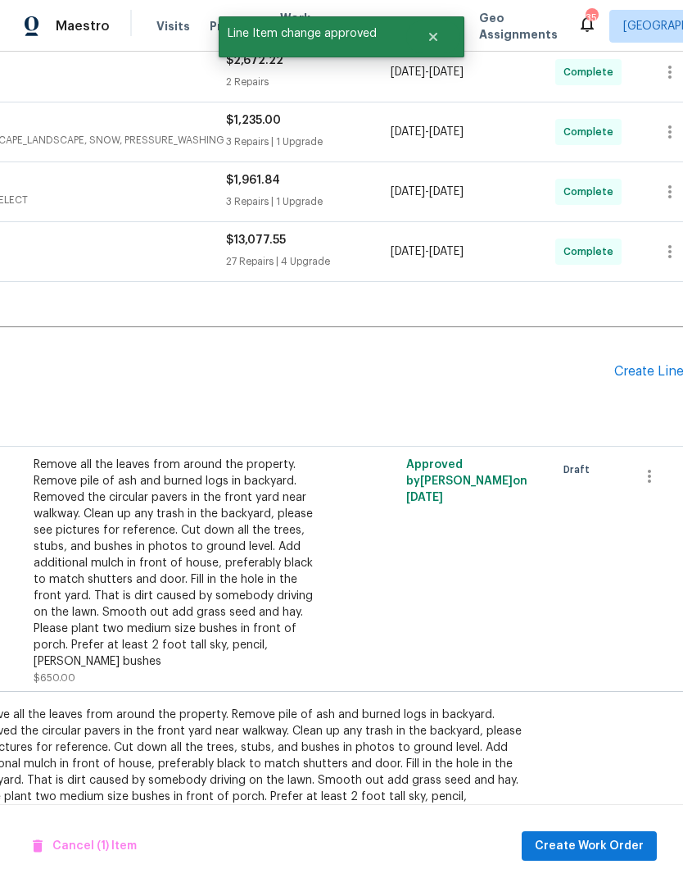
checkbox input "false"
click at [597, 849] on span "Create Work Order" at bounding box center [589, 846] width 109 height 20
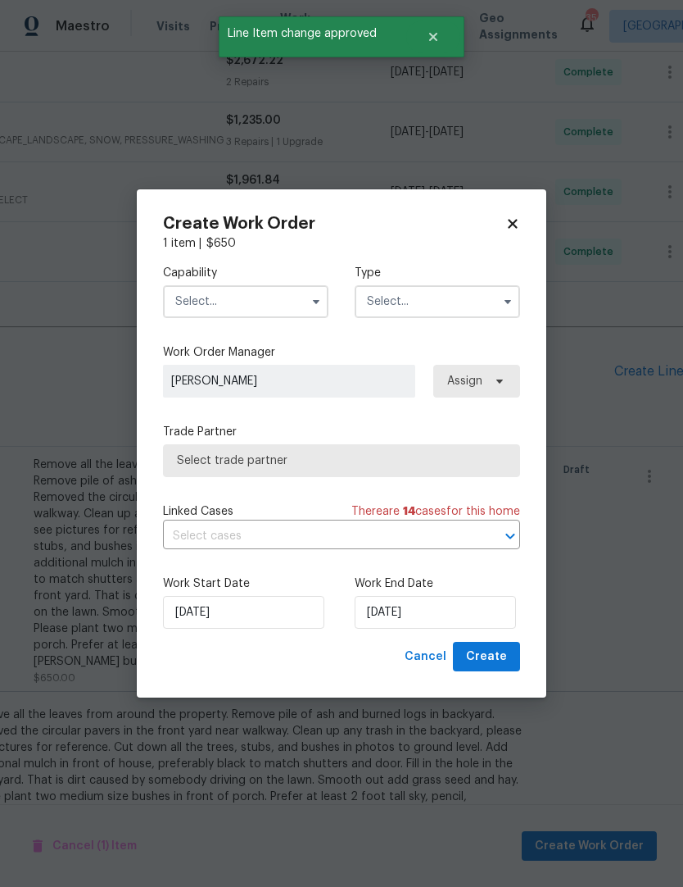
click at [220, 289] on input "text" at bounding box center [246, 301] width 166 height 33
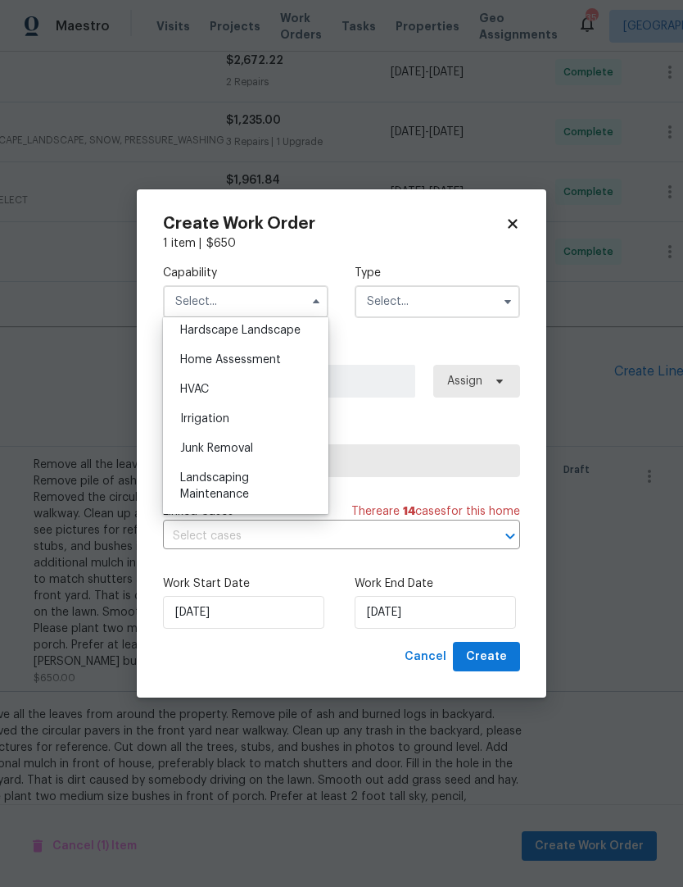
click at [211, 333] on span "Hardscape Landscape" at bounding box center [240, 330] width 120 height 11
type input "Hardscape Landscape"
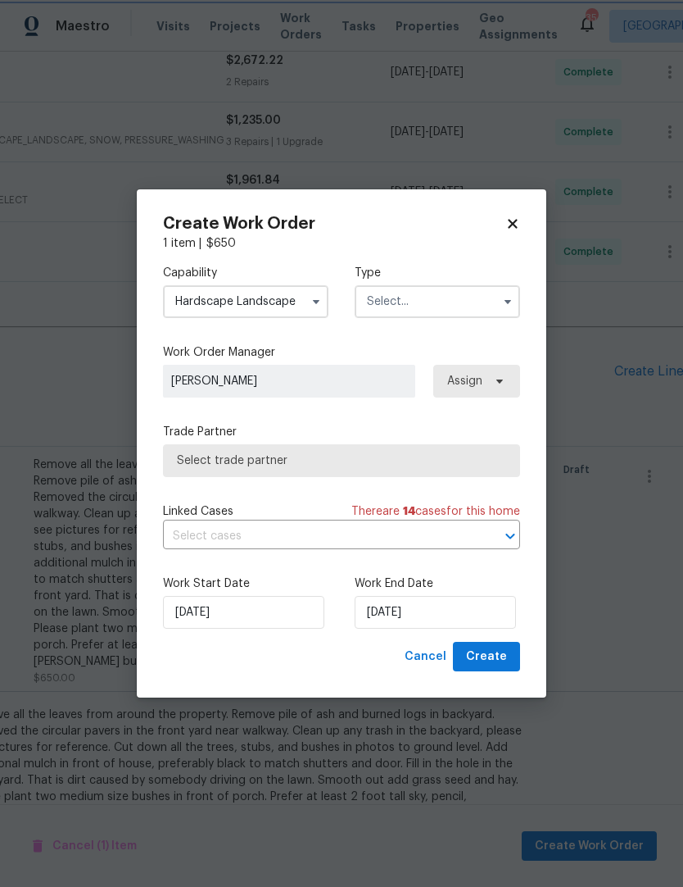
scroll to position [901, 0]
click at [479, 313] on input "text" at bounding box center [438, 301] width 166 height 33
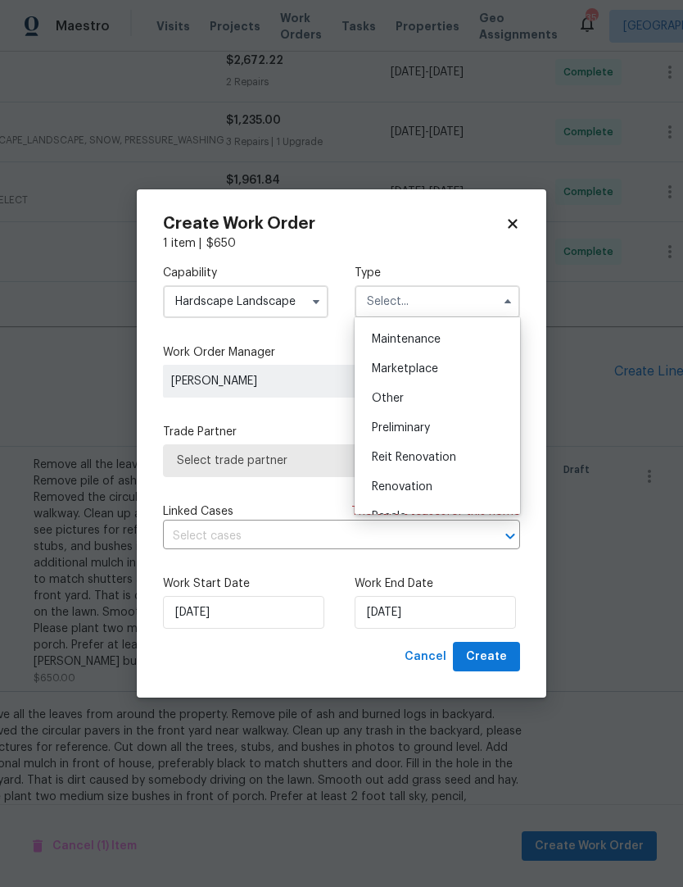
scroll to position [266, 0]
click at [420, 481] on span "Renovation" at bounding box center [402, 482] width 61 height 11
type input "Renovation"
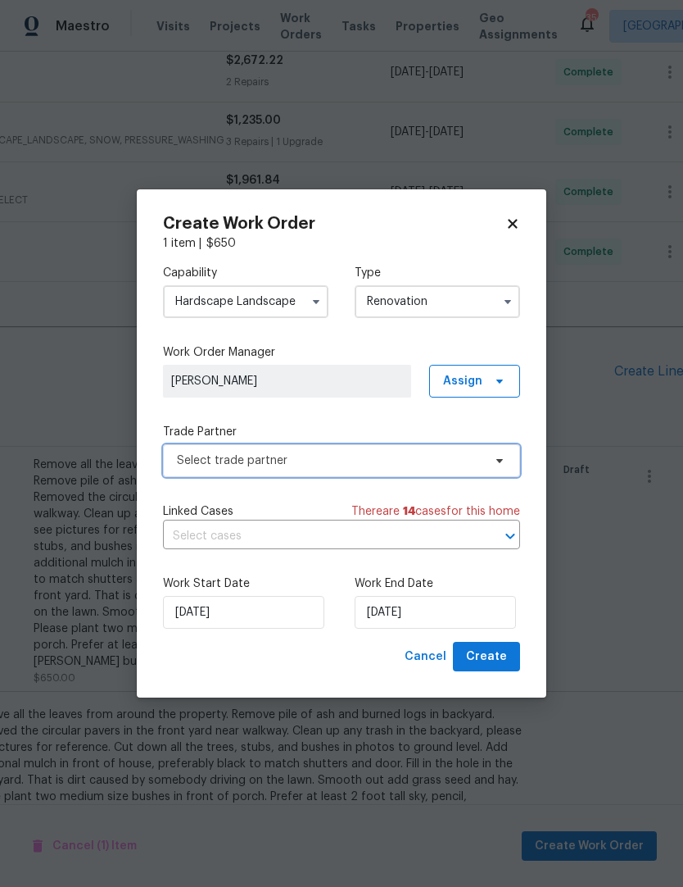
click at [203, 456] on span "Select trade partner" at bounding box center [330, 460] width 306 height 16
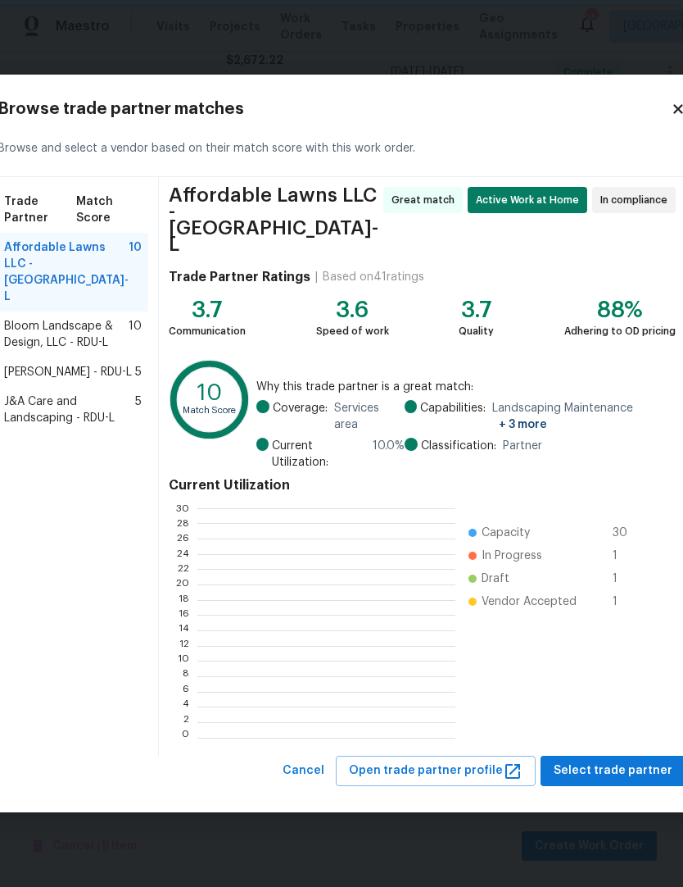
scroll to position [229, 257]
click at [598, 761] on span "Select trade partner" at bounding box center [613, 771] width 119 height 20
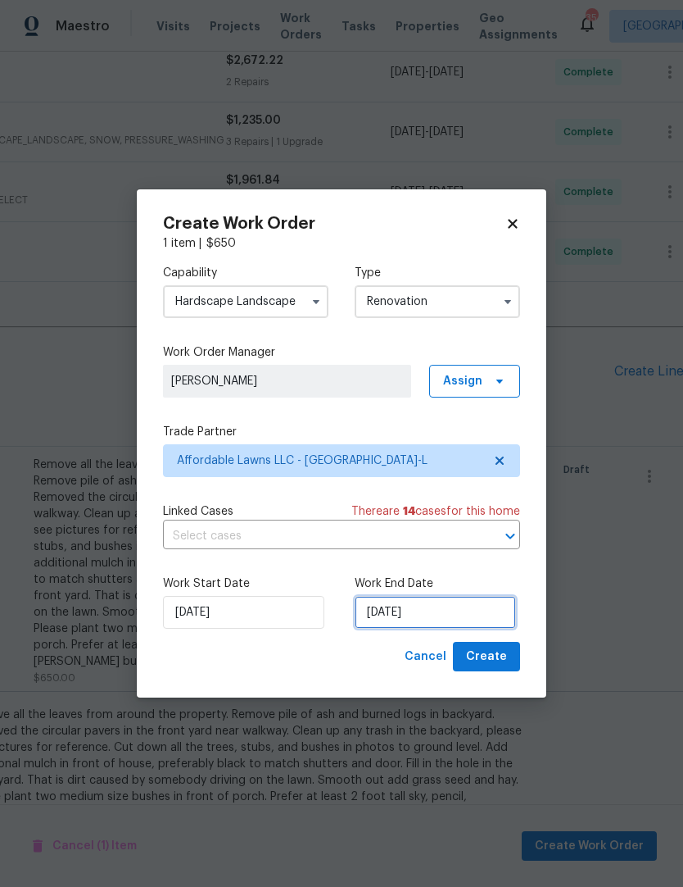
click at [433, 606] on input "[DATE]" at bounding box center [435, 612] width 161 height 33
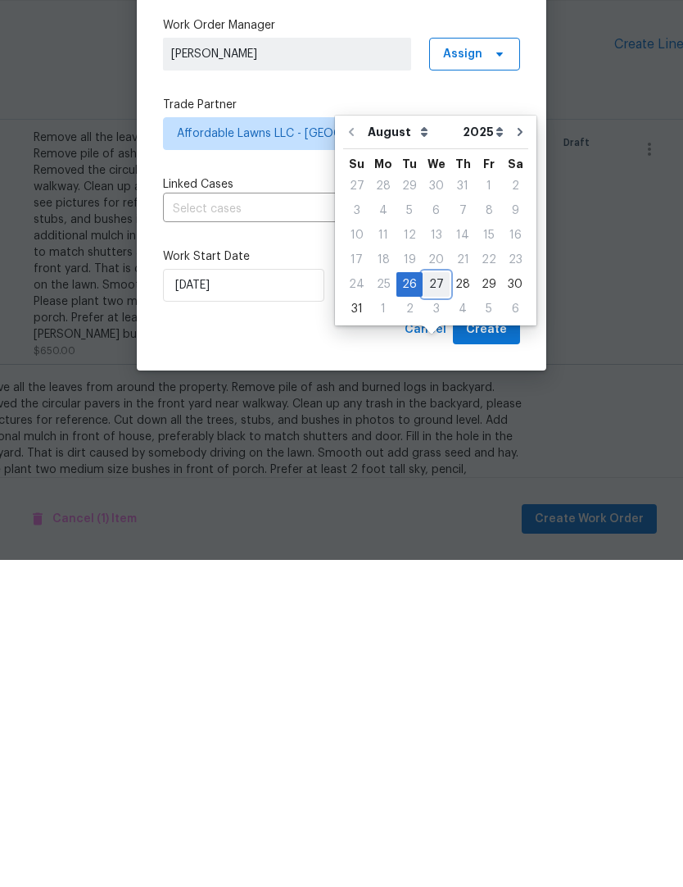
click at [437, 600] on div "27" at bounding box center [436, 611] width 27 height 23
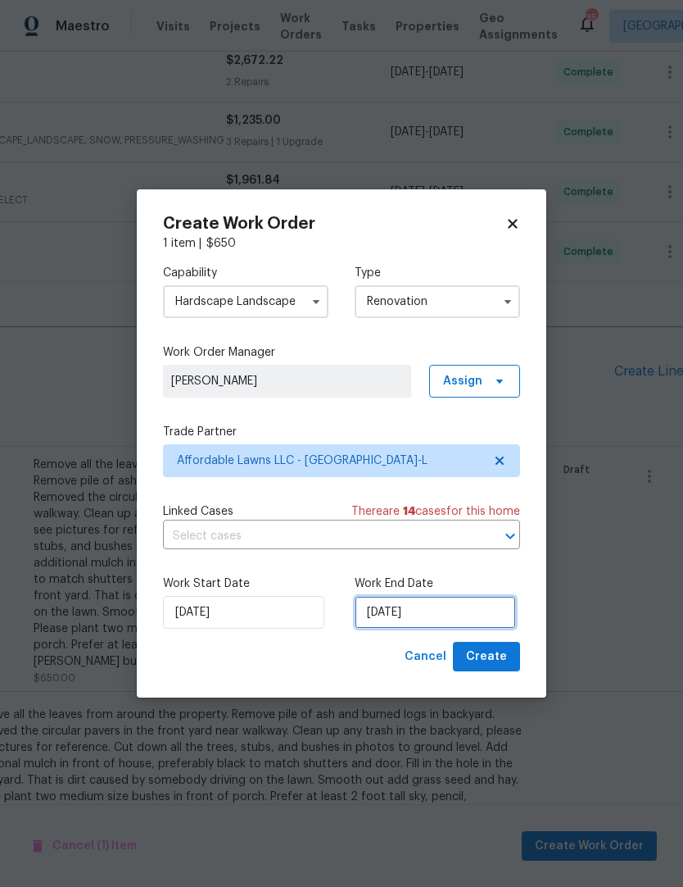
click at [441, 620] on input "8/27/2025" at bounding box center [435, 612] width 161 height 33
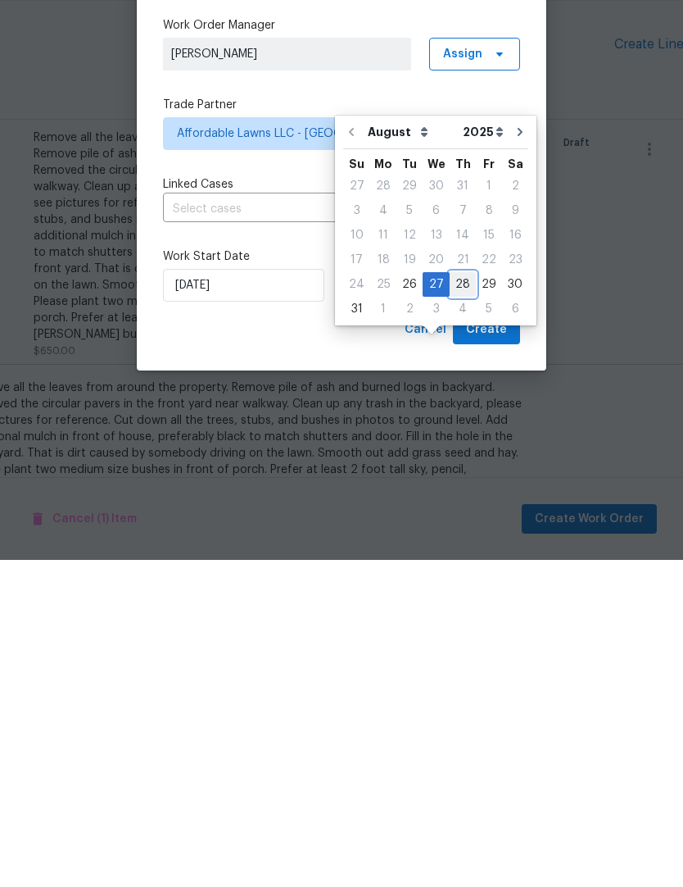
click at [461, 600] on div "28" at bounding box center [463, 611] width 26 height 23
type input "[DATE]"
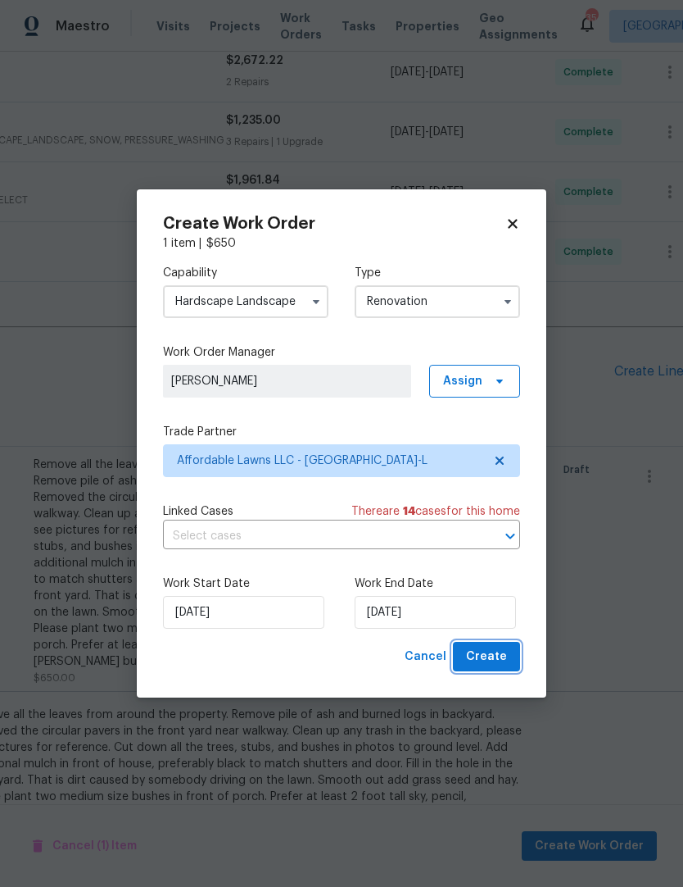
click at [500, 656] on span "Create" at bounding box center [486, 657] width 41 height 20
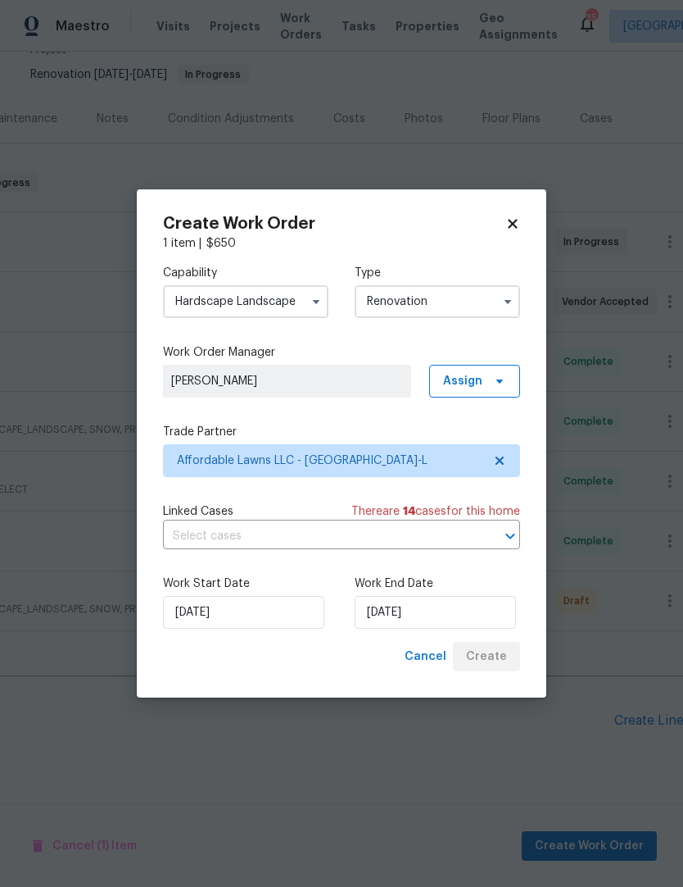
scroll to position [86, 211]
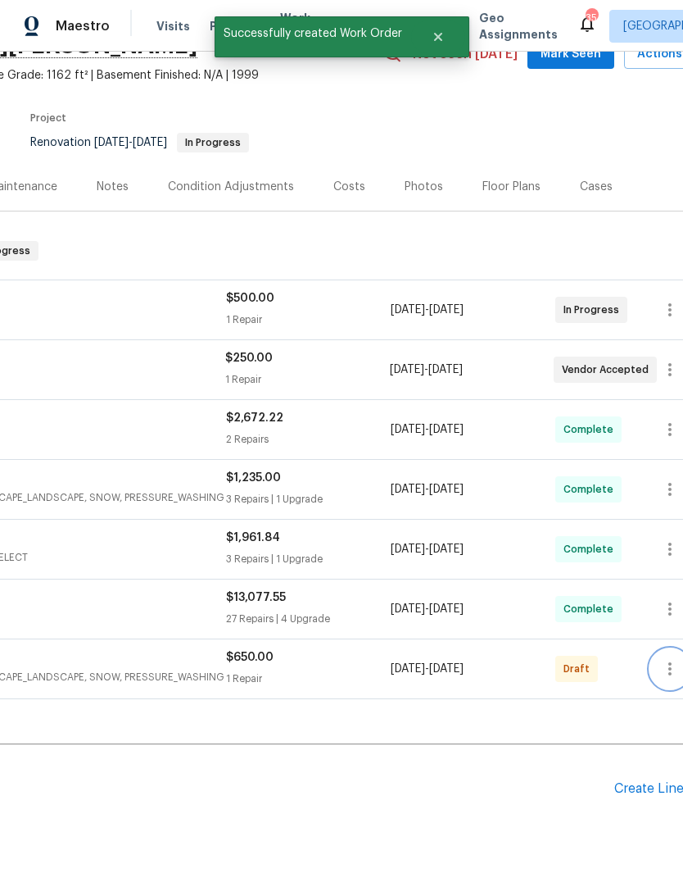
click at [674, 659] on icon "button" at bounding box center [671, 669] width 20 height 20
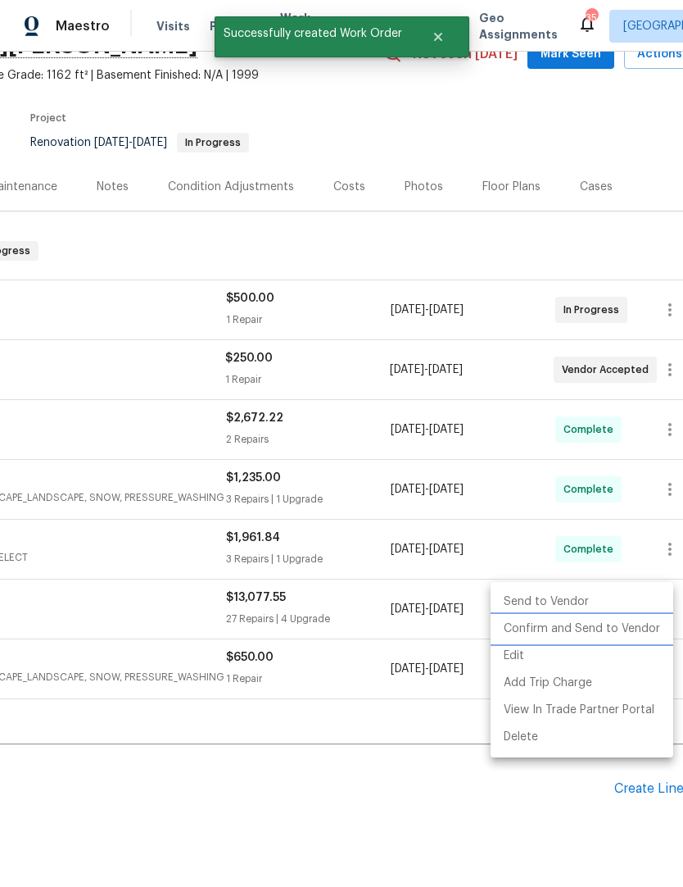
click at [597, 625] on li "Confirm and Send to Vendor" at bounding box center [582, 628] width 183 height 27
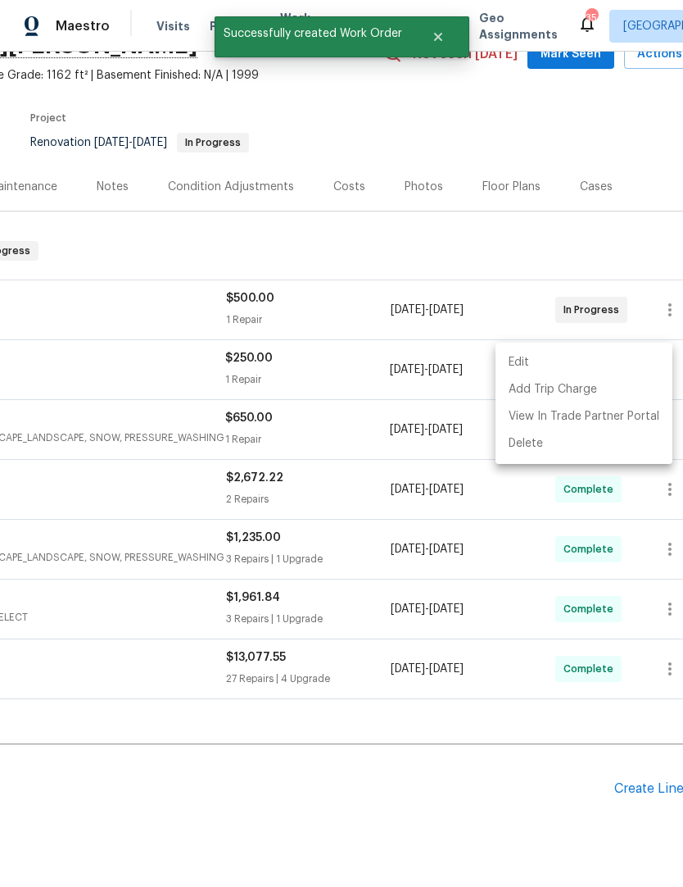
click at [496, 733] on div at bounding box center [341, 443] width 683 height 887
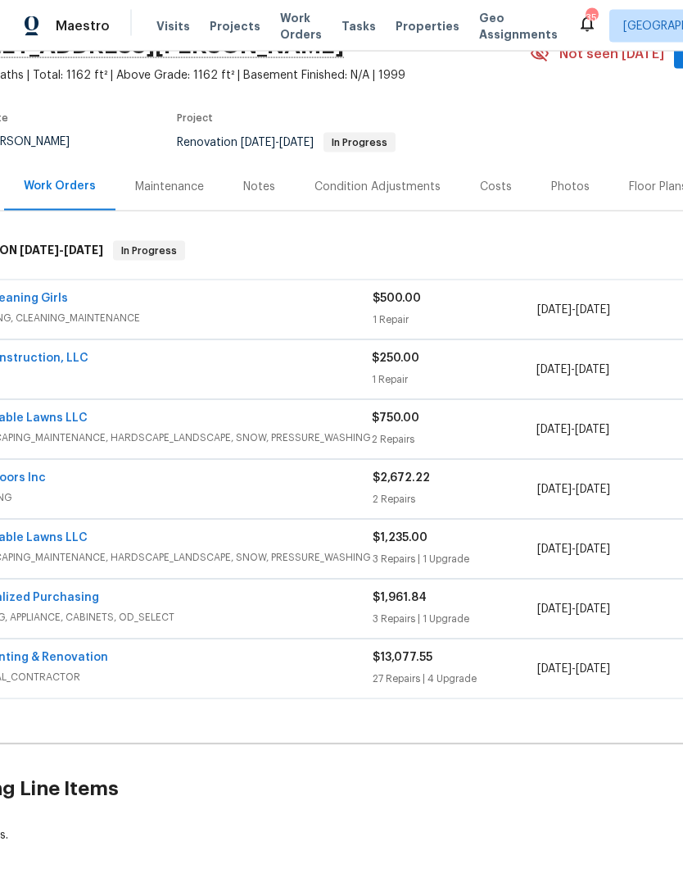
scroll to position [3, 0]
